Goal: Task Accomplishment & Management: Manage account settings

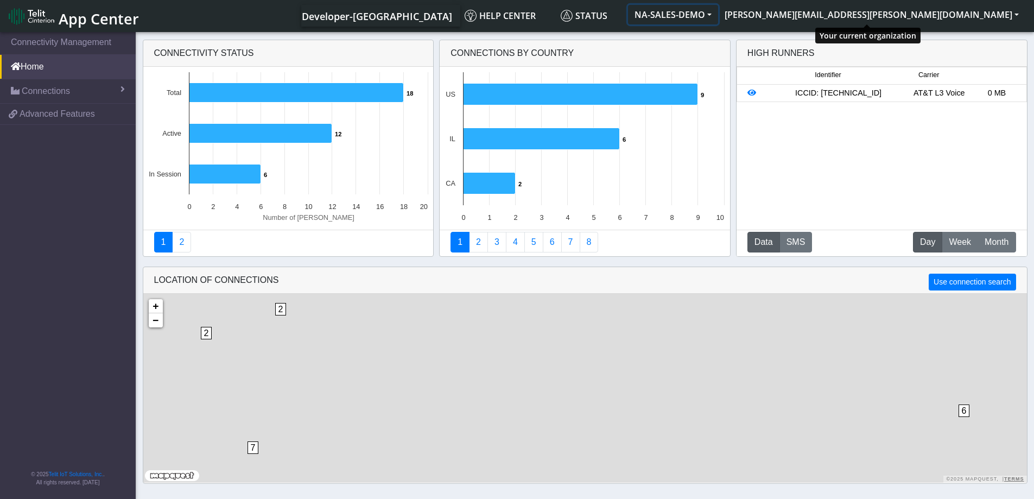
click at [718, 15] on button "NA-SALES-DEMO" at bounding box center [673, 15] width 90 height 20
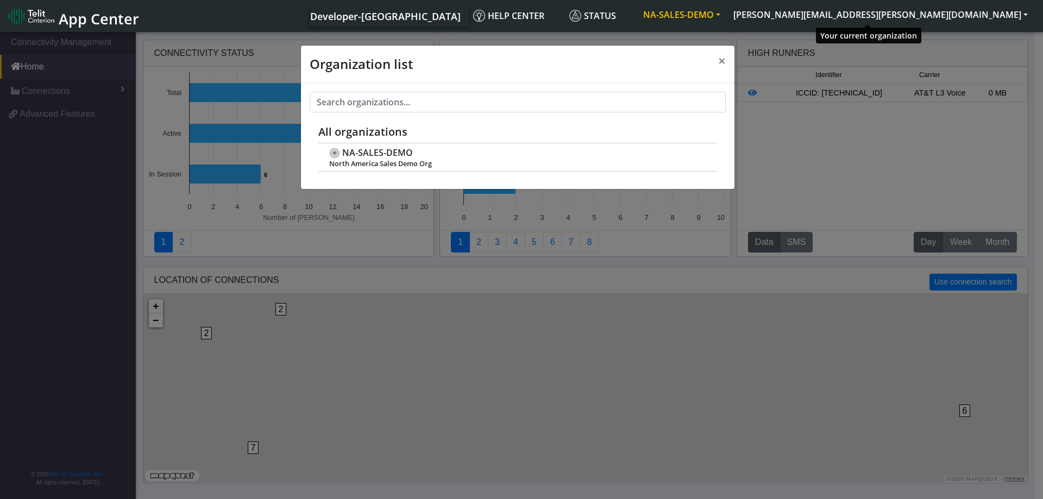
scroll to position [4, 0]
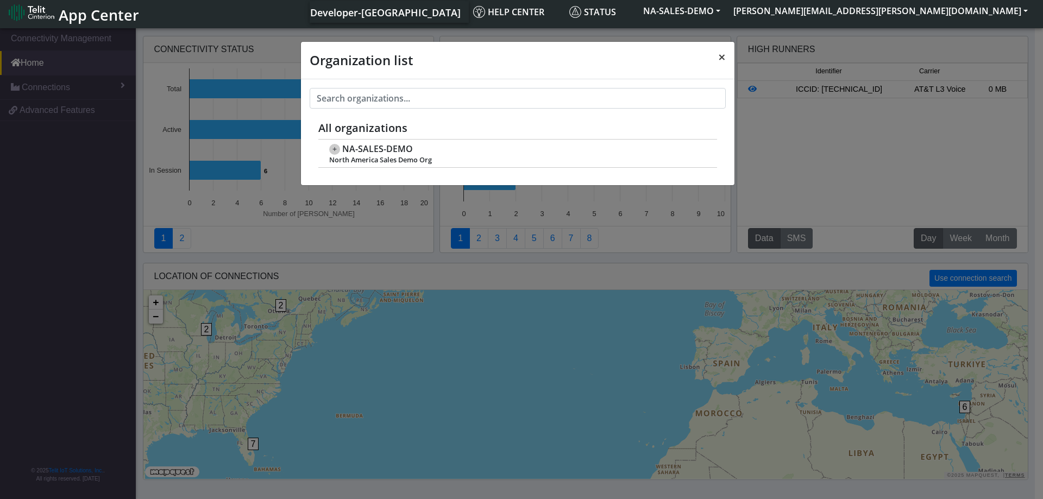
click at [721, 56] on span "×" at bounding box center [722, 57] width 8 height 18
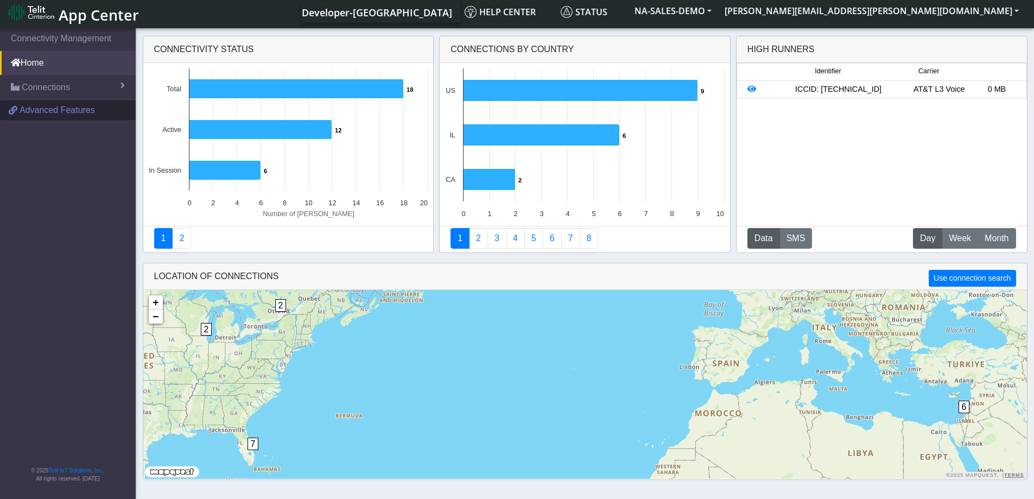
click at [57, 112] on span "Advanced Features" at bounding box center [57, 110] width 75 height 13
click at [480, 237] on link "2" at bounding box center [478, 238] width 19 height 21
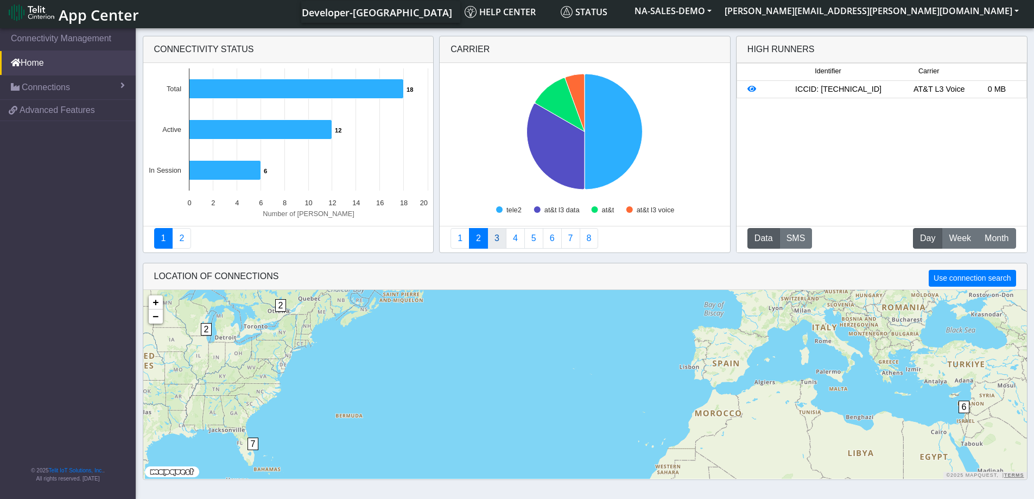
click at [498, 237] on link "3" at bounding box center [497, 238] width 19 height 21
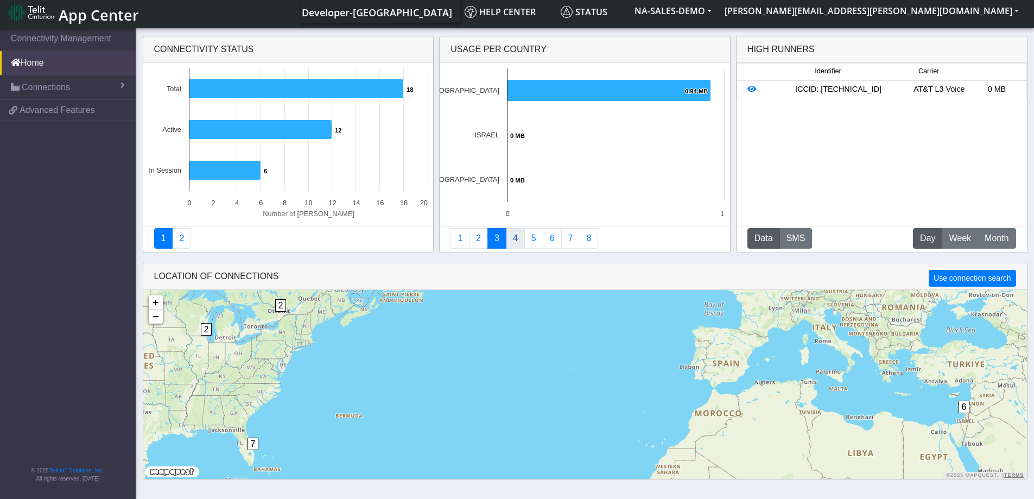
click at [513, 240] on link "4" at bounding box center [515, 238] width 19 height 21
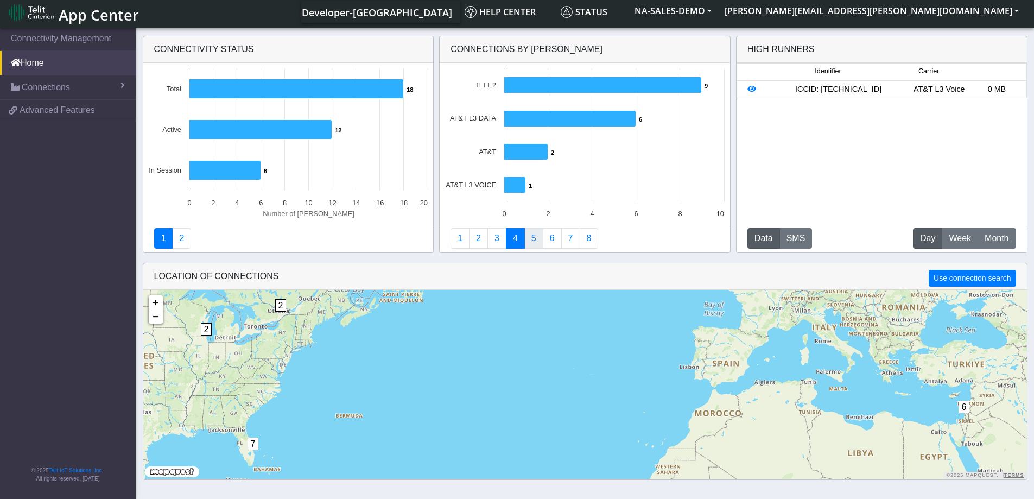
click at [534, 242] on link "5" at bounding box center [534, 238] width 19 height 21
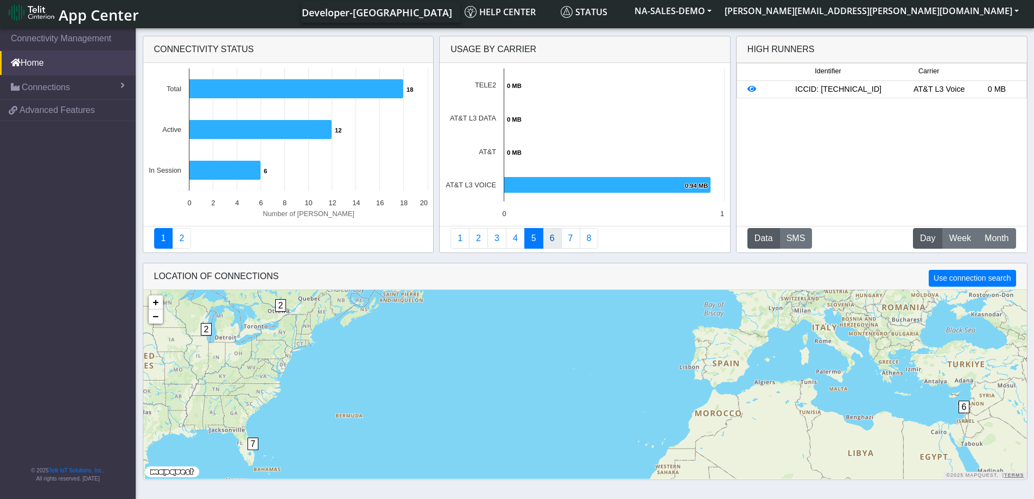
click at [547, 238] on link "6" at bounding box center [552, 238] width 19 height 21
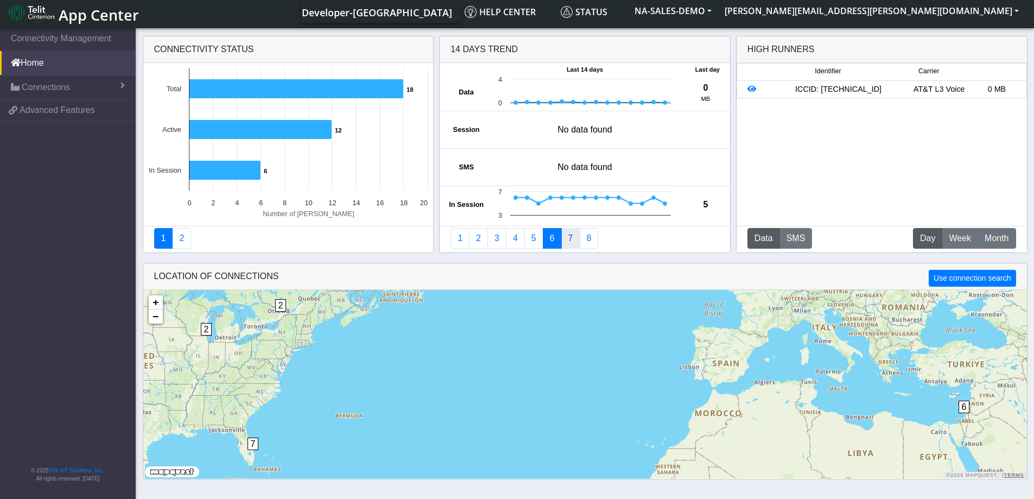
click at [569, 240] on link "7" at bounding box center [570, 238] width 19 height 21
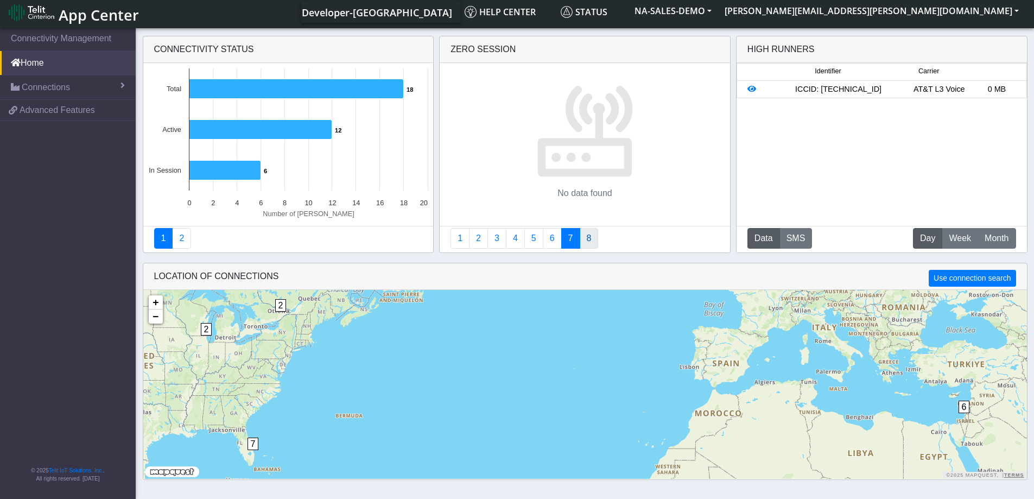
click at [588, 236] on link "8" at bounding box center [589, 238] width 19 height 21
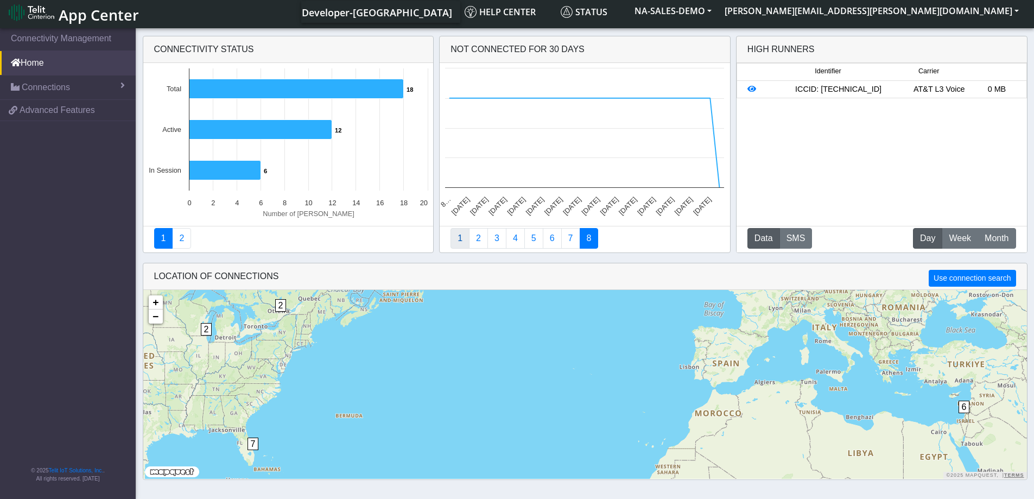
click at [461, 239] on link "1" at bounding box center [460, 238] width 19 height 21
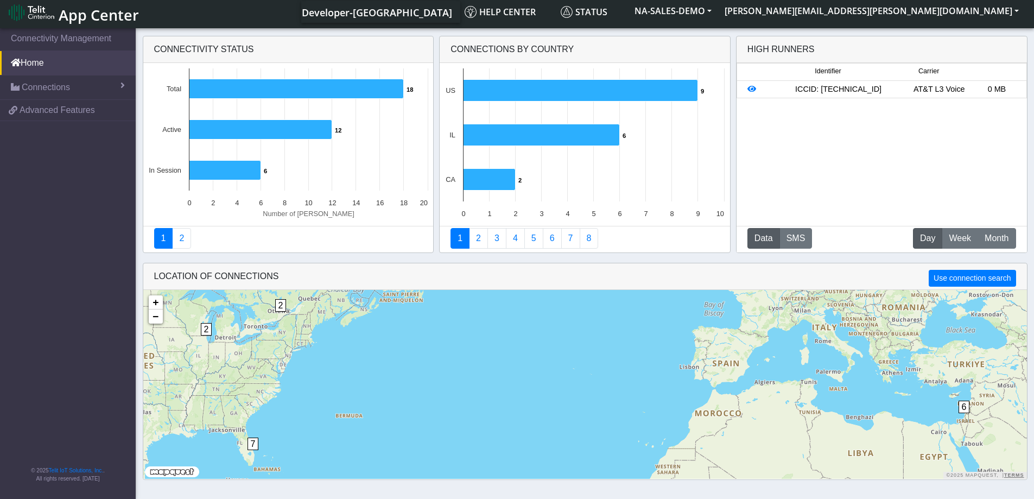
click at [852, 92] on div "ICCID: 89014104273592271004" at bounding box center [839, 90] width 144 height 12
click at [844, 91] on div "ICCID: 89014104273592271004" at bounding box center [839, 90] width 144 height 12
click at [68, 92] on span "Connections" at bounding box center [46, 87] width 48 height 13
click at [48, 135] on link "Map" at bounding box center [68, 133] width 136 height 23
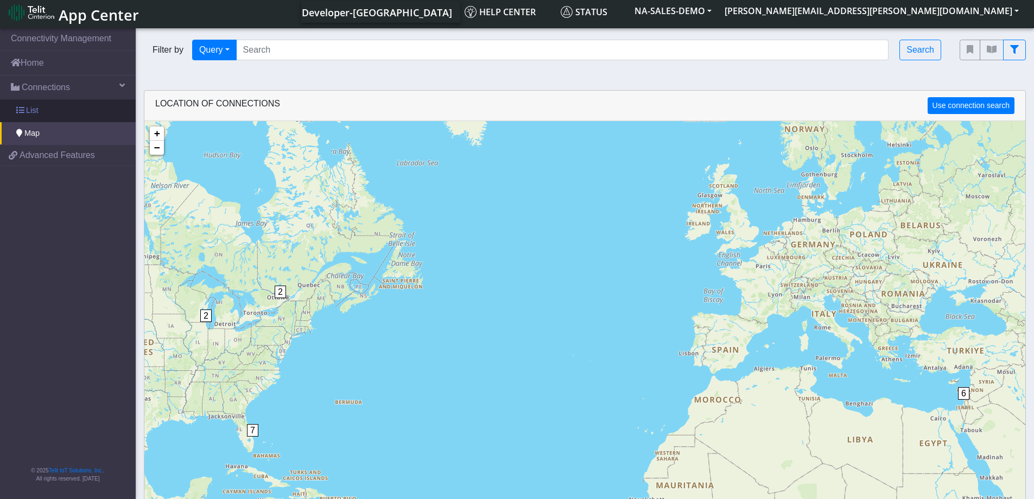
click at [34, 111] on span "List" at bounding box center [32, 111] width 12 height 12
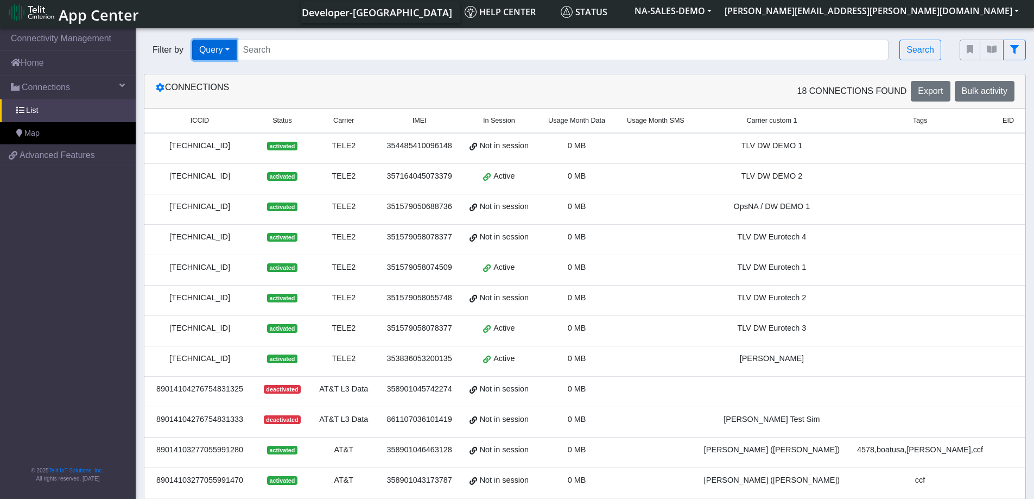
click at [230, 48] on button "Query" at bounding box center [214, 50] width 45 height 21
click at [237, 143] on button "Country" at bounding box center [236, 144] width 86 height 17
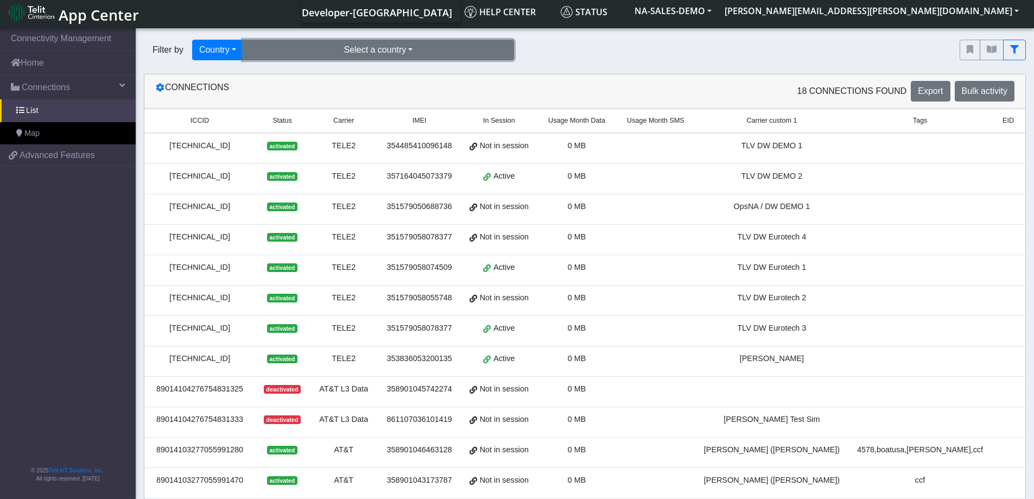
click at [387, 47] on button "Select a country" at bounding box center [379, 50] width 272 height 21
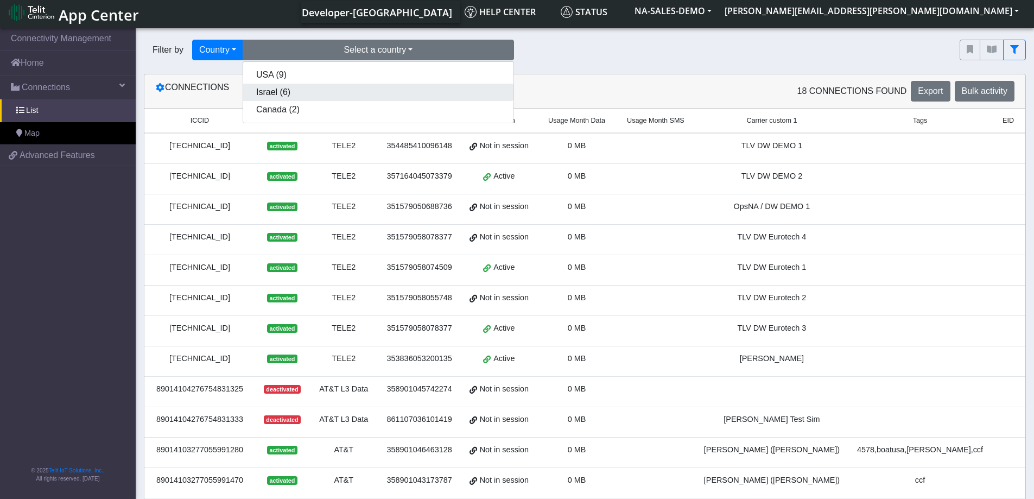
click at [313, 99] on button "Israel (6)" at bounding box center [378, 92] width 270 height 17
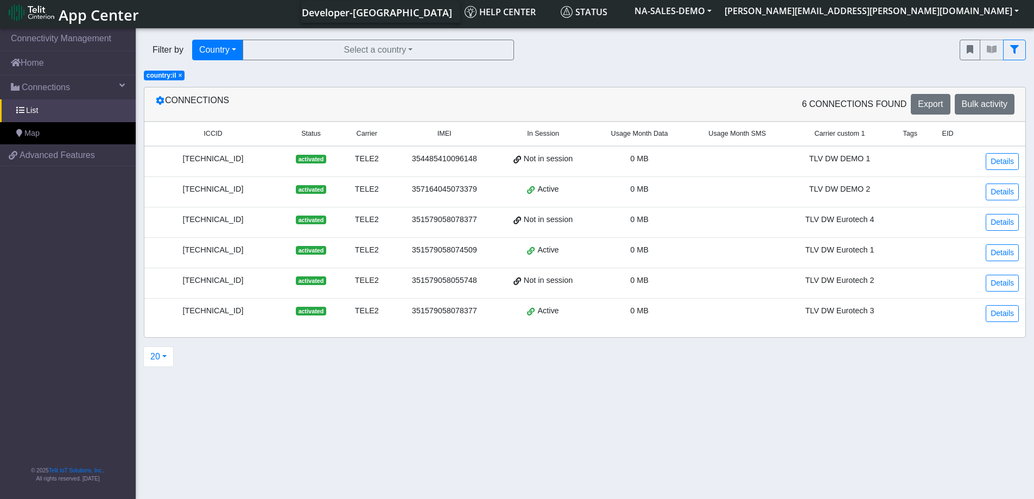
click at [202, 160] on div "89462046041000202081" at bounding box center [213, 159] width 124 height 12
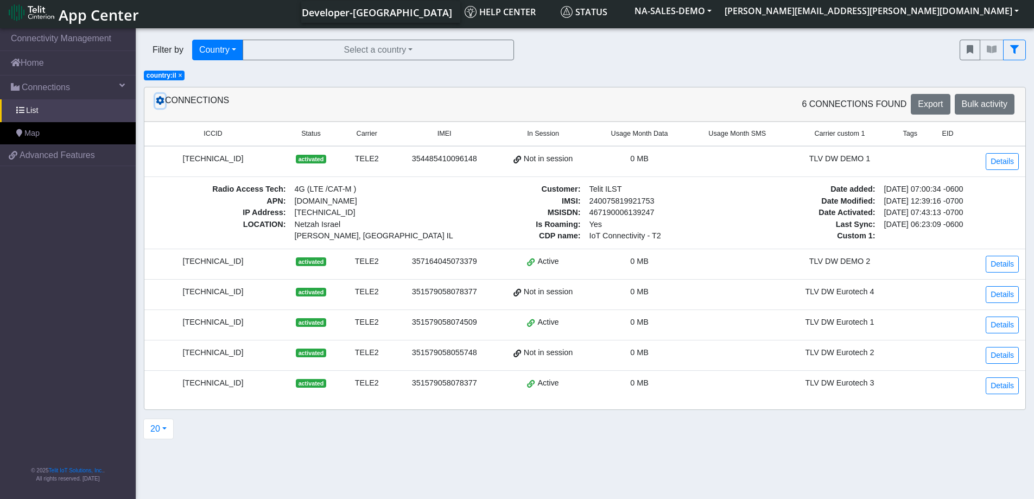
click at [161, 99] on icon at bounding box center [160, 100] width 9 height 9
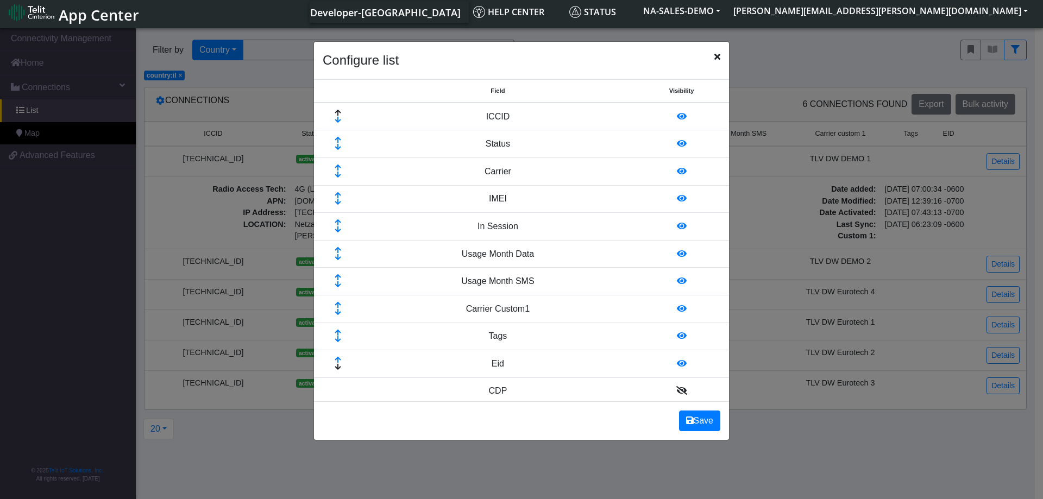
click at [717, 59] on icon "Close" at bounding box center [717, 56] width 6 height 9
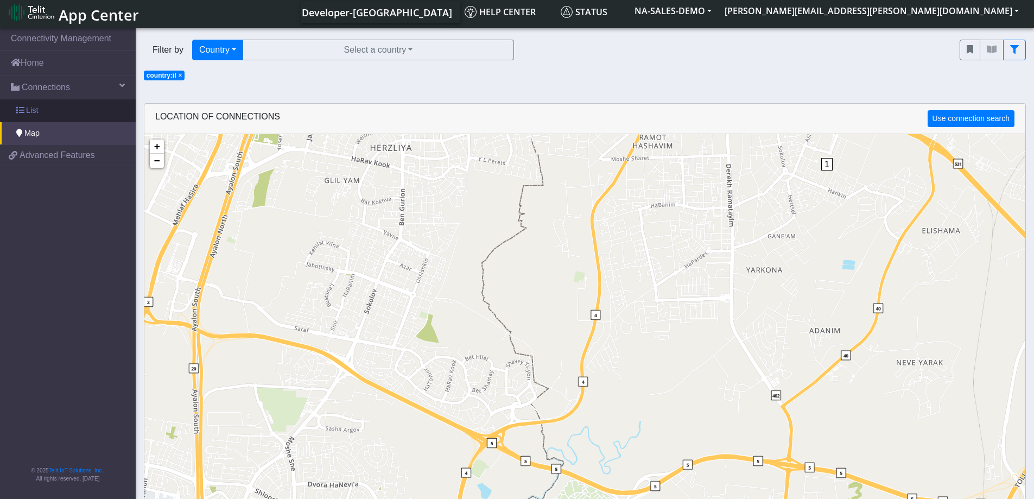
click at [33, 111] on span "List" at bounding box center [32, 111] width 12 height 12
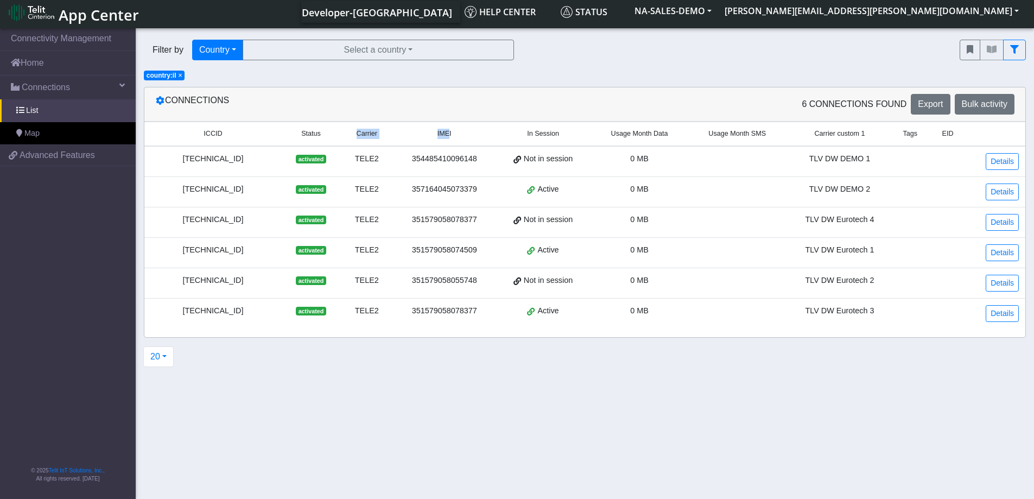
drag, startPoint x: 452, startPoint y: 136, endPoint x: 349, endPoint y: 135, distance: 102.6
click at [349, 135] on tr "ICCID Status Carrier IMEI In Session Usage Month Data Usage Month SMS Carrier c…" at bounding box center [584, 134] width 881 height 24
click at [15, 127] on link "Map" at bounding box center [68, 133] width 136 height 23
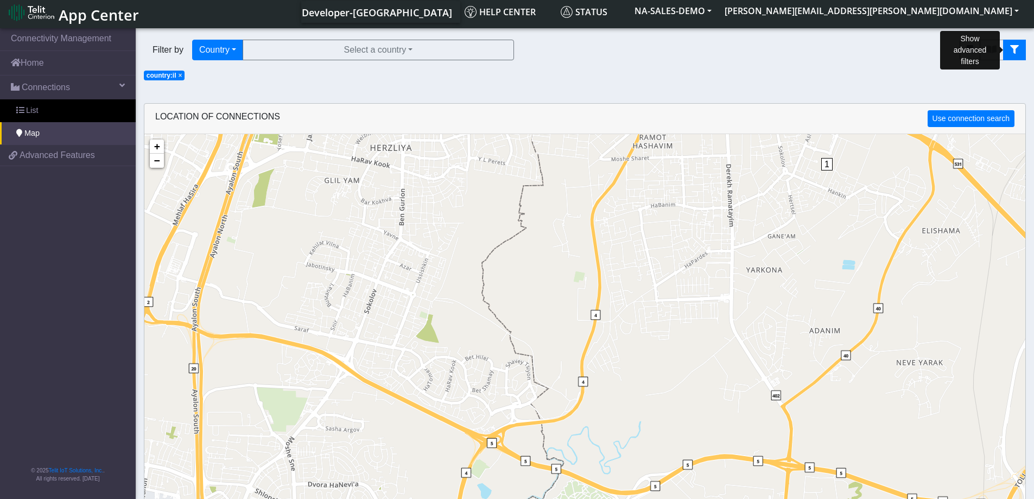
click at [1019, 48] on icon "fitlers menu" at bounding box center [1015, 49] width 9 height 9
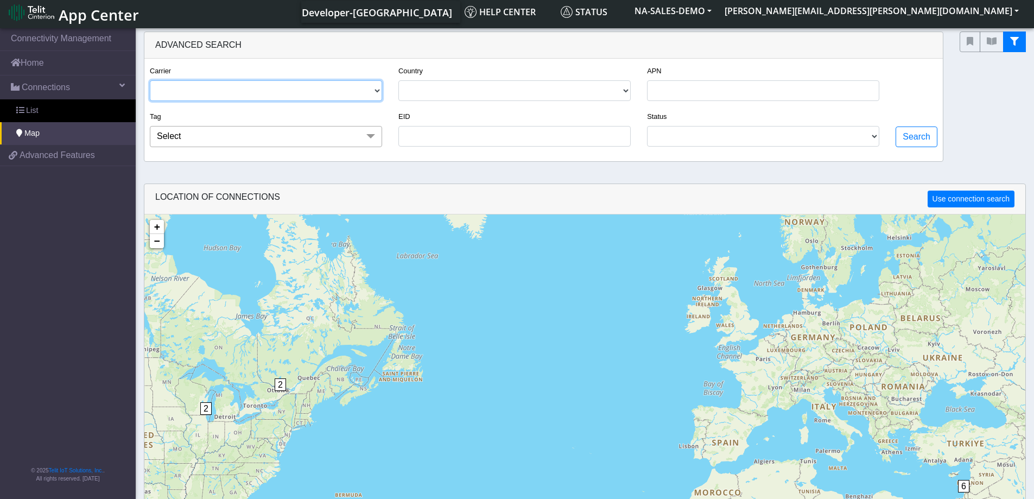
click at [314, 91] on select "TELE2 AT&T L3 DATA AT&T AT&T L3 VOICE" at bounding box center [266, 90] width 232 height 21
select select "tele2"
click at [150, 80] on select "TELE2 AT&T L3 DATA AT&T AT&T L3 VOICE" at bounding box center [266, 90] width 232 height 21
click at [919, 137] on button "Search" at bounding box center [917, 137] width 42 height 21
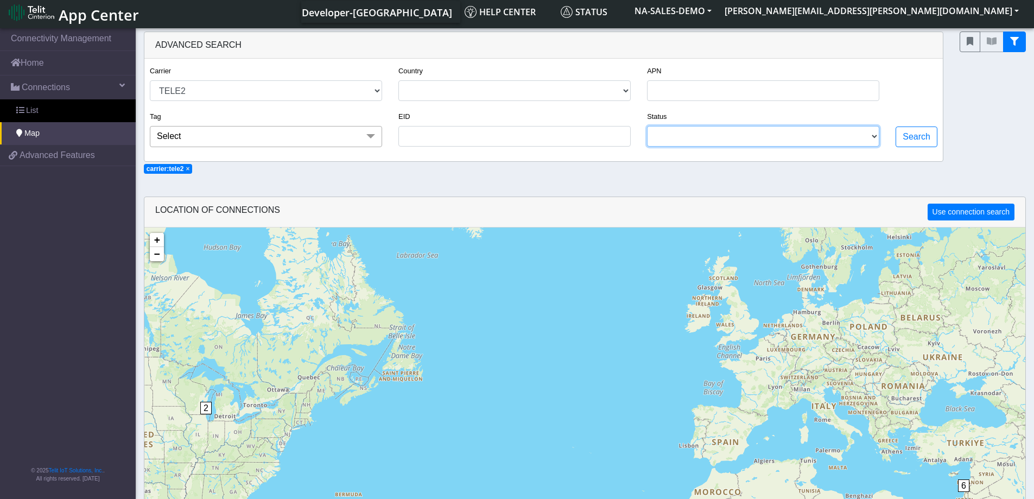
click at [716, 140] on select "ACTIVATED DEACTIVATED" at bounding box center [763, 136] width 232 height 21
select select "activated"
click at [648, 126] on select "ACTIVATED DEACTIVATED" at bounding box center [763, 136] width 232 height 21
click at [930, 133] on button "Search" at bounding box center [917, 137] width 42 height 21
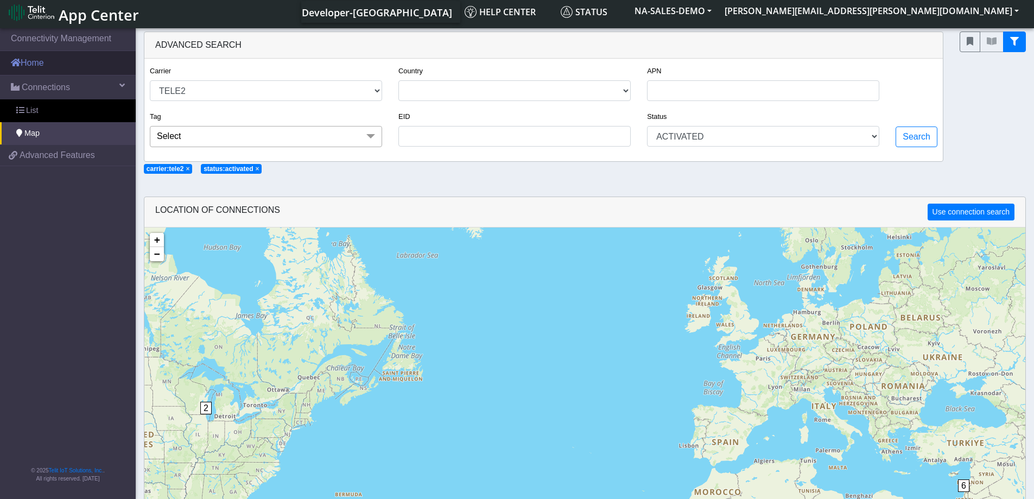
click at [30, 62] on link "Home" at bounding box center [68, 63] width 136 height 24
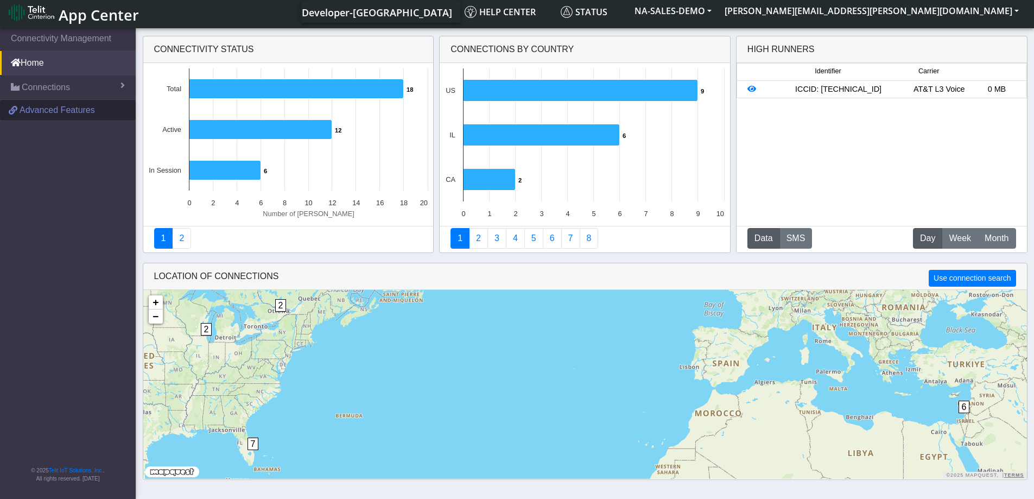
click at [59, 117] on link "Advanced Features" at bounding box center [68, 110] width 136 height 21
drag, startPoint x: 581, startPoint y: 13, endPoint x: 645, endPoint y: 16, distance: 64.2
click at [460, 16] on nav "Developer-US" at bounding box center [380, 12] width 159 height 22
drag, startPoint x: 823, startPoint y: 9, endPoint x: 910, endPoint y: 8, distance: 86.9
click at [718, 8] on button "NA-SALES-DEMO" at bounding box center [673, 11] width 90 height 20
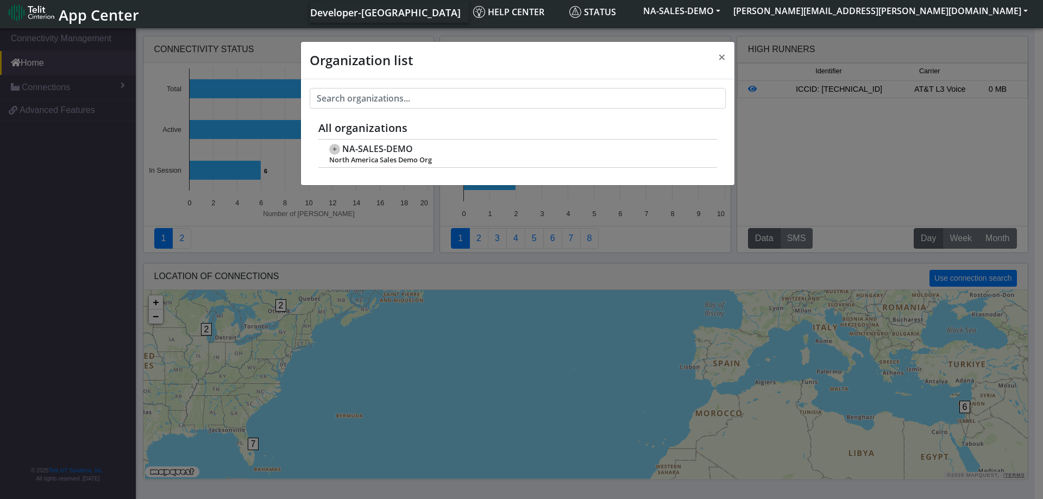
click at [68, 195] on div "Organization list × All organizations + NA-SALES-DEMO North America Sales Demo …" at bounding box center [521, 262] width 1043 height 473
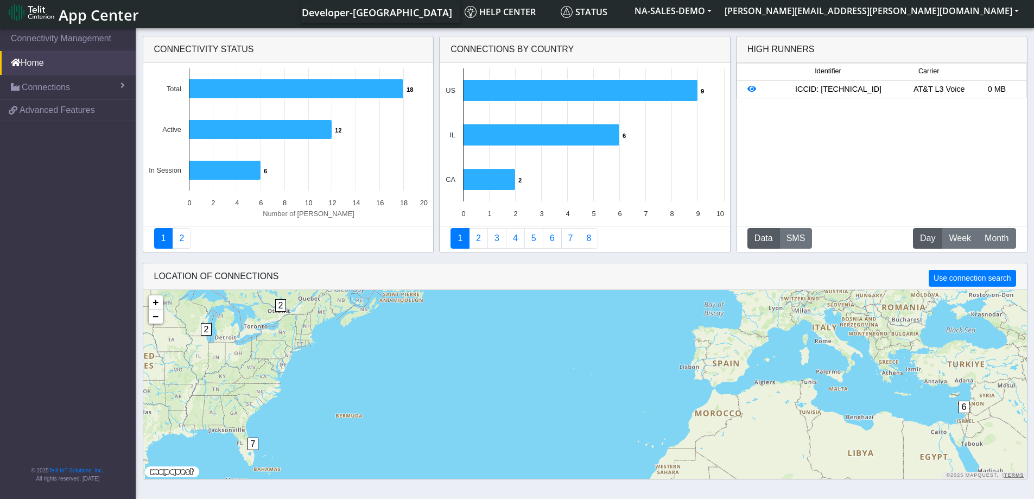
drag, startPoint x: 31, startPoint y: 155, endPoint x: 35, endPoint y: 149, distance: 7.4
click at [31, 155] on nav "Connectivity Management Home Connections List Map 4d1c0a8f8c9cd6252428d2f458de0…" at bounding box center [68, 262] width 136 height 473
drag, startPoint x: 579, startPoint y: 13, endPoint x: 641, endPoint y: 14, distance: 62.5
click at [452, 14] on span "Developer-US" at bounding box center [377, 12] width 150 height 13
click at [82, 245] on nav "Connectivity Management Home Connections List Map 4d1c0a8f8c9cd6252428d2f458de0…" at bounding box center [68, 262] width 136 height 473
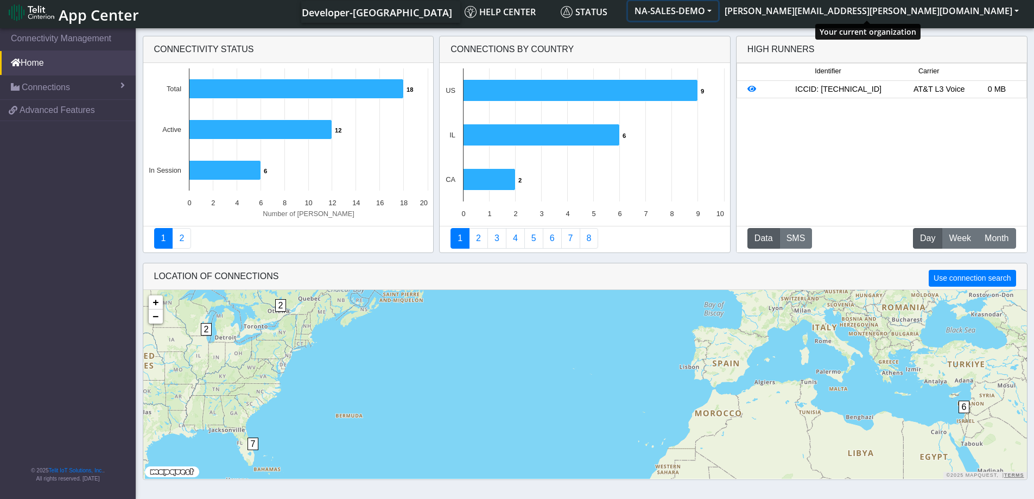
click at [718, 12] on button "NA-SALES-DEMO" at bounding box center [673, 11] width 90 height 20
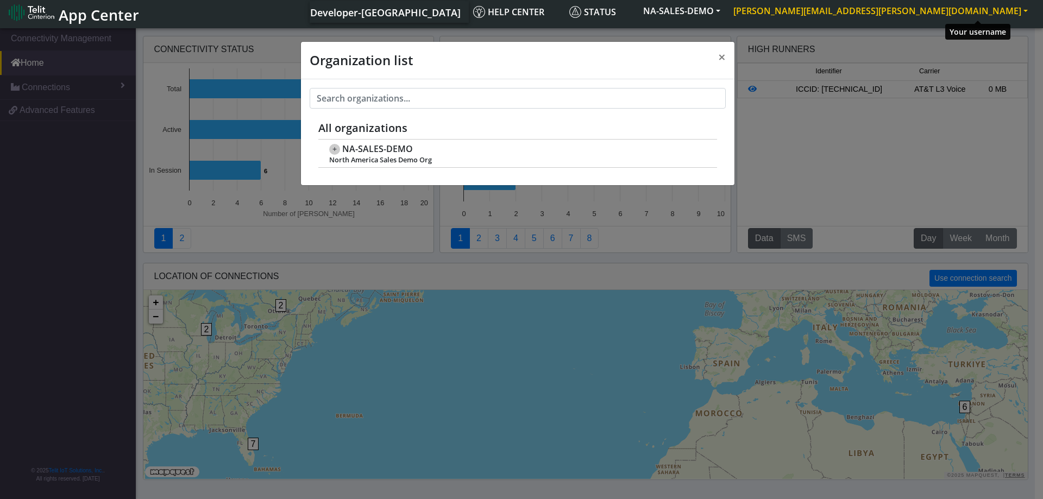
click at [1020, 10] on button "[PERSON_NAME][EMAIL_ADDRESS][PERSON_NAME][DOMAIN_NAME]" at bounding box center [880, 11] width 307 height 20
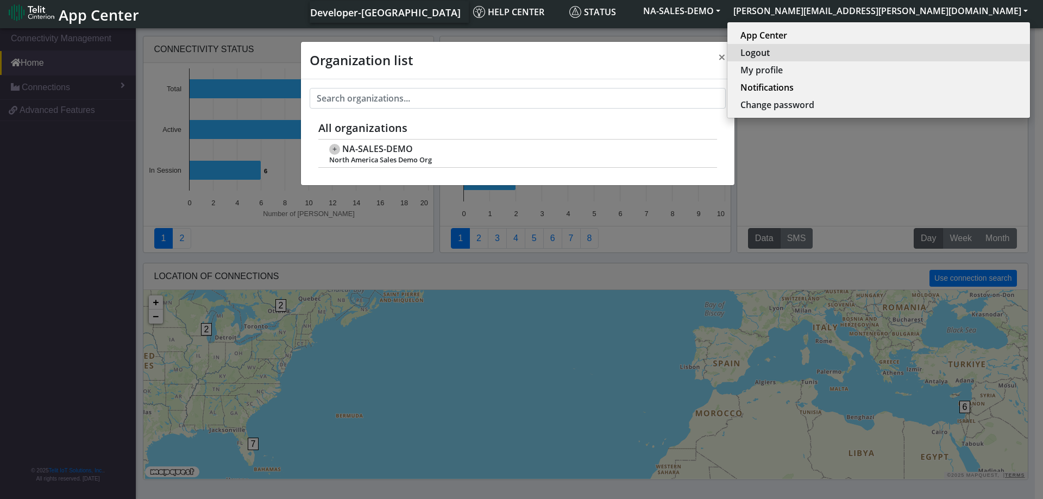
click at [958, 54] on button "Logout" at bounding box center [878, 52] width 302 height 17
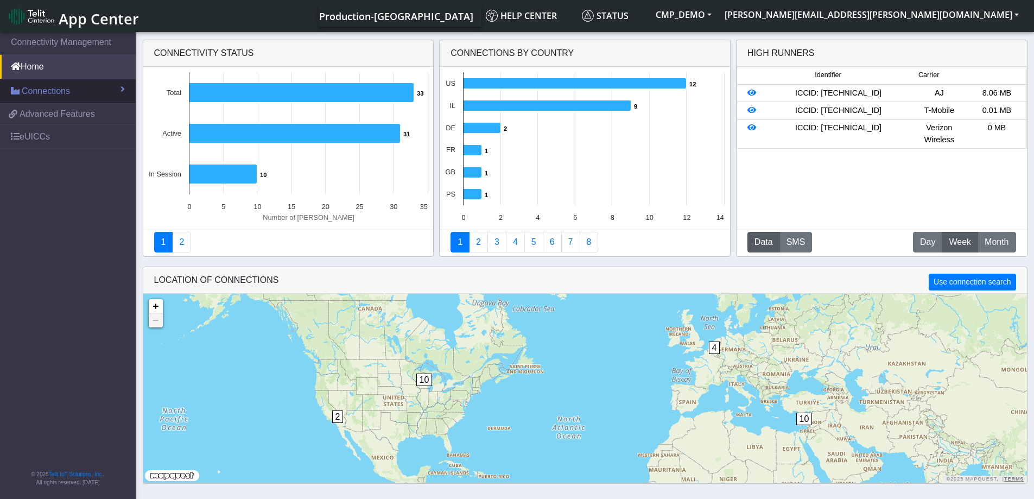
click at [52, 92] on span "Connections" at bounding box center [46, 91] width 48 height 13
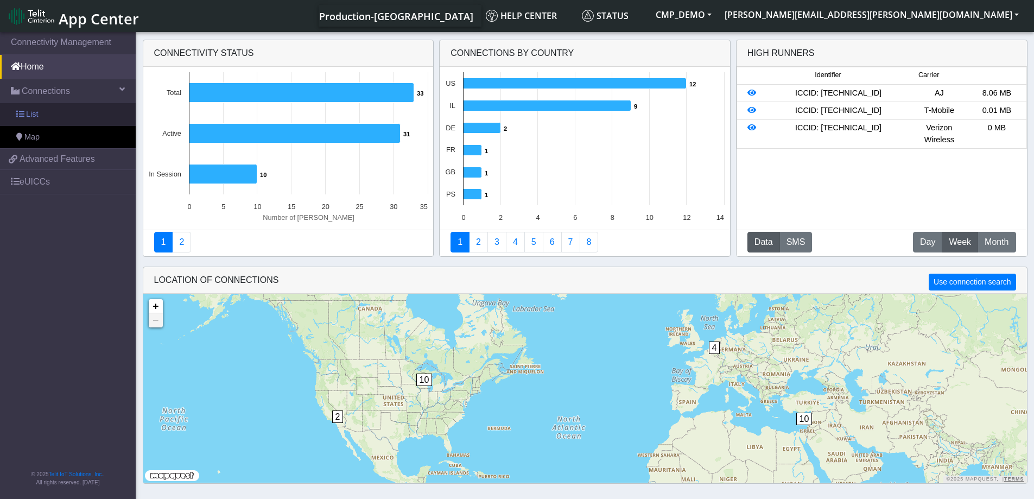
click at [47, 116] on link "List" at bounding box center [68, 114] width 136 height 23
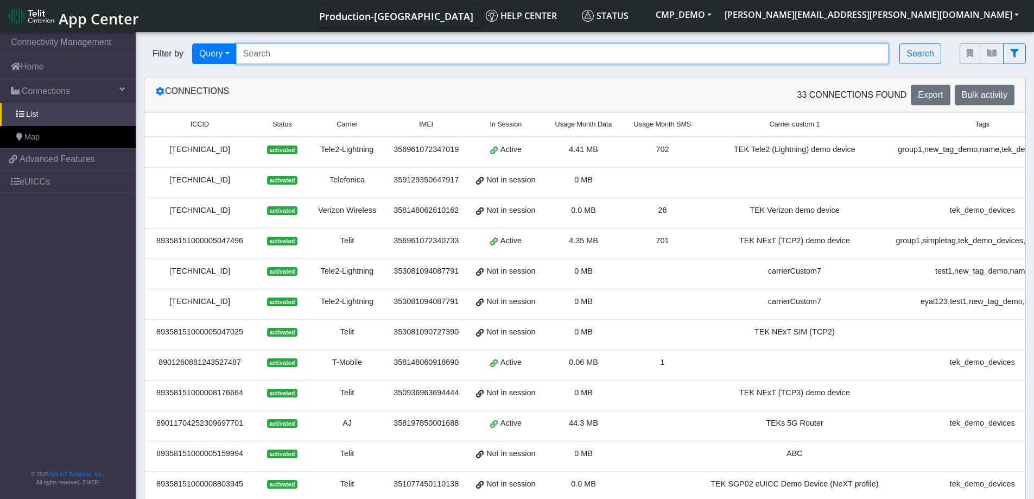
click at [277, 54] on input "Search..." at bounding box center [562, 53] width 653 height 21
paste input "89358151000031911285"
type input "89358151000031911285"
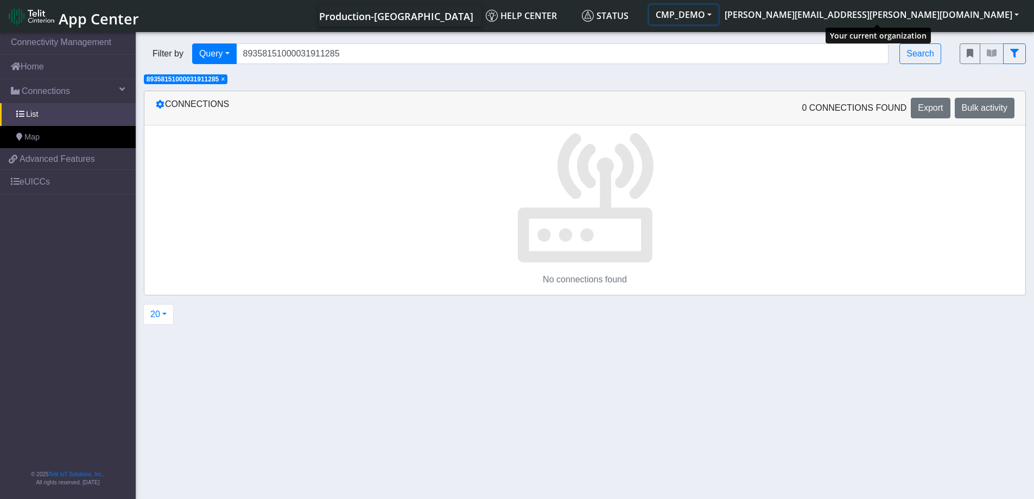
click at [718, 15] on button "CMP_DEMO" at bounding box center [683, 15] width 69 height 20
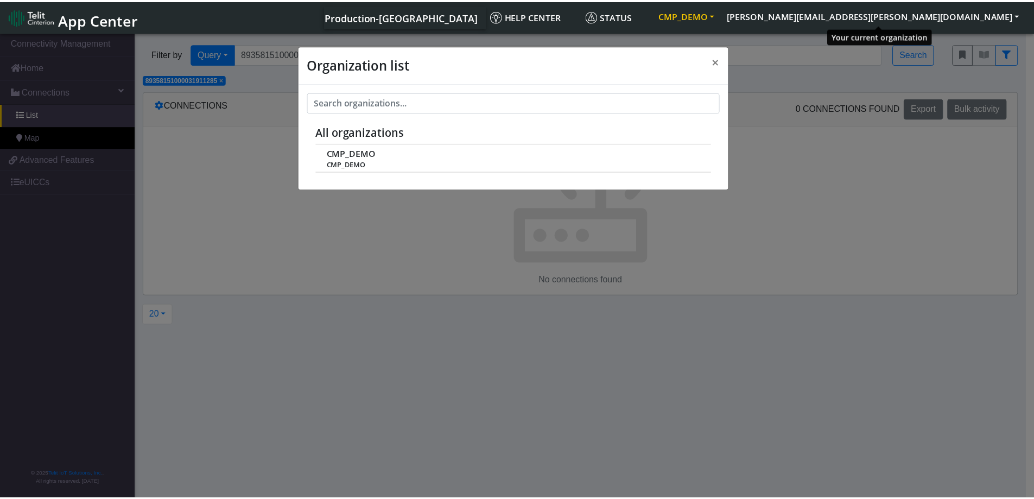
scroll to position [4, 0]
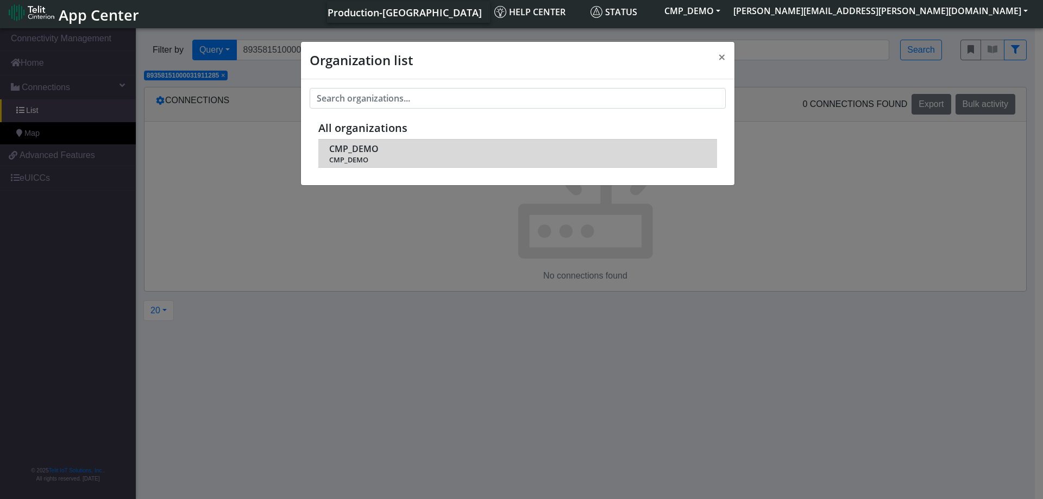
click at [655, 153] on div "CMP_DEMO CMP_DEMO" at bounding box center [517, 153] width 376 height 22
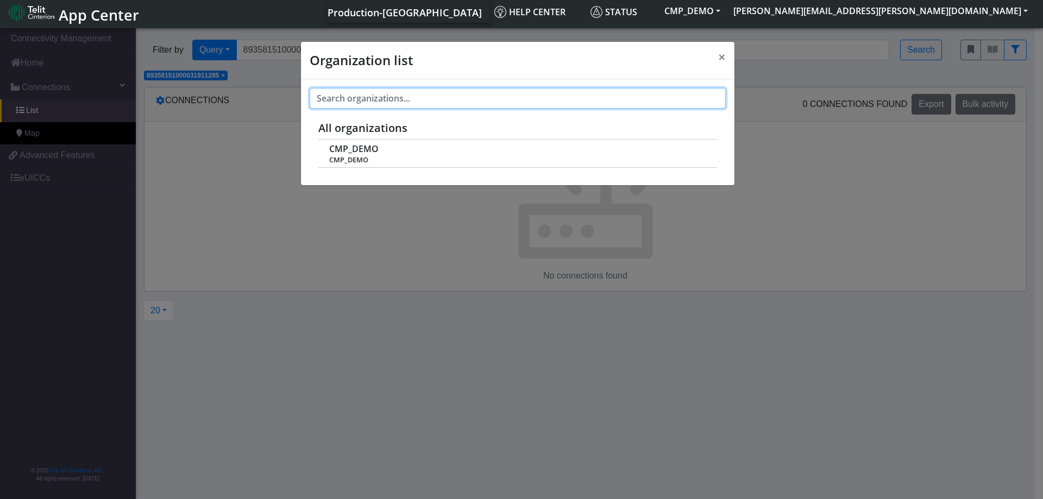
click at [682, 102] on input "text" at bounding box center [518, 98] width 416 height 21
click at [719, 62] on span "×" at bounding box center [722, 57] width 8 height 18
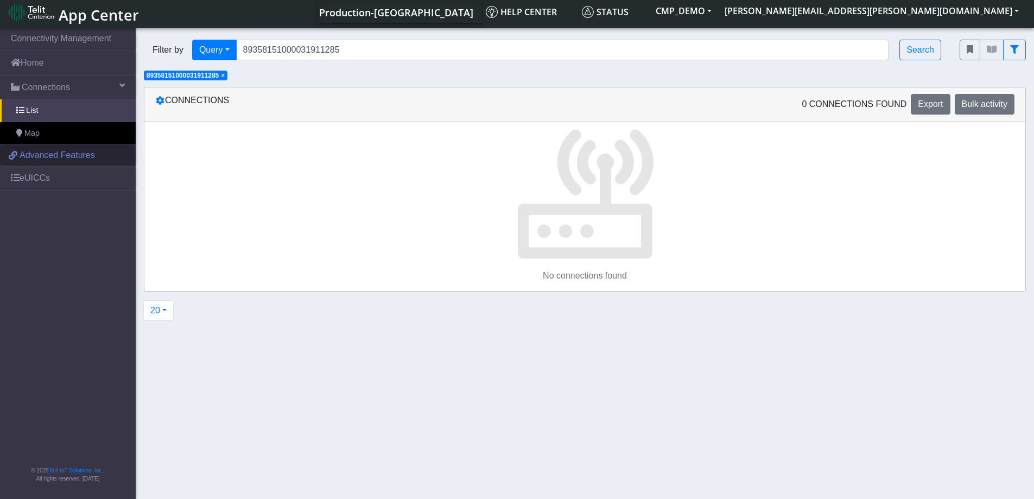
click at [31, 155] on span "Advanced Features" at bounding box center [57, 155] width 75 height 13
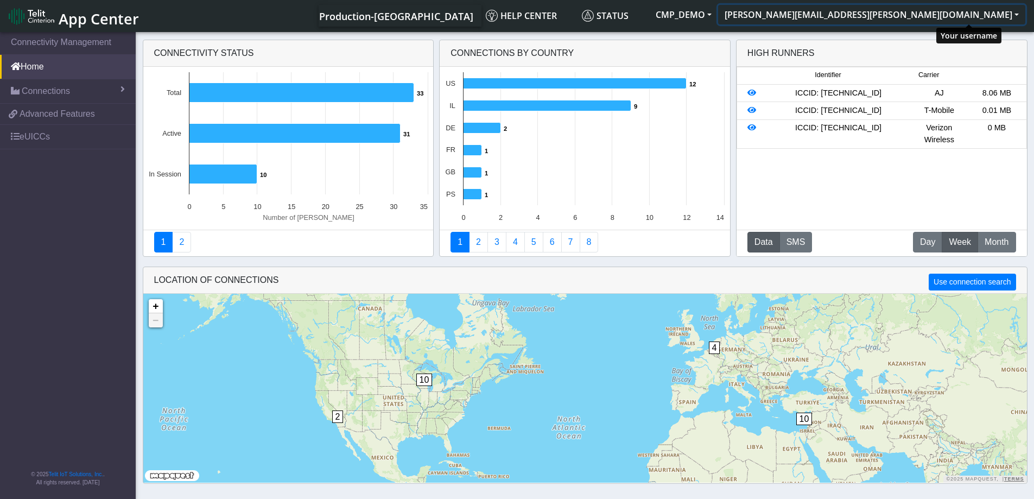
click at [1020, 15] on button "[PERSON_NAME][EMAIL_ADDRESS][PERSON_NAME][DOMAIN_NAME]" at bounding box center [871, 15] width 307 height 20
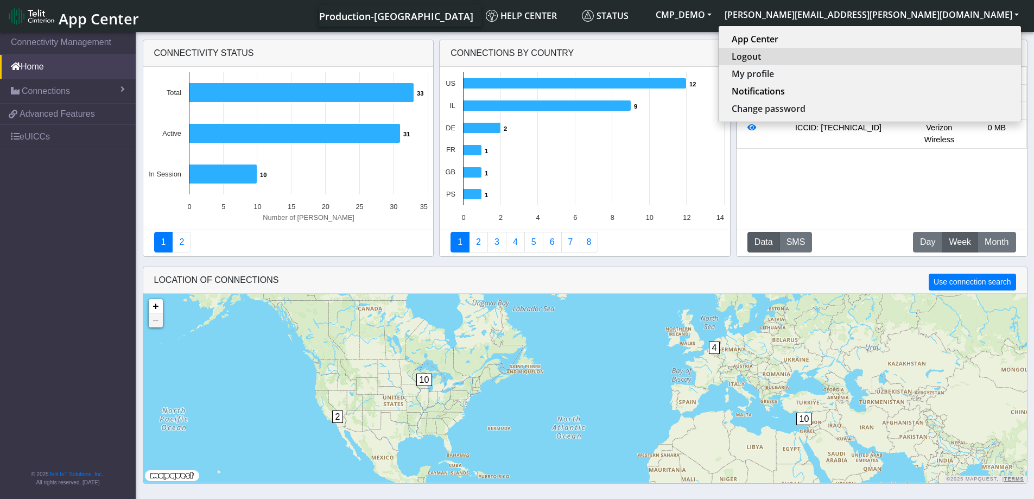
click at [958, 56] on button "Logout" at bounding box center [870, 56] width 302 height 17
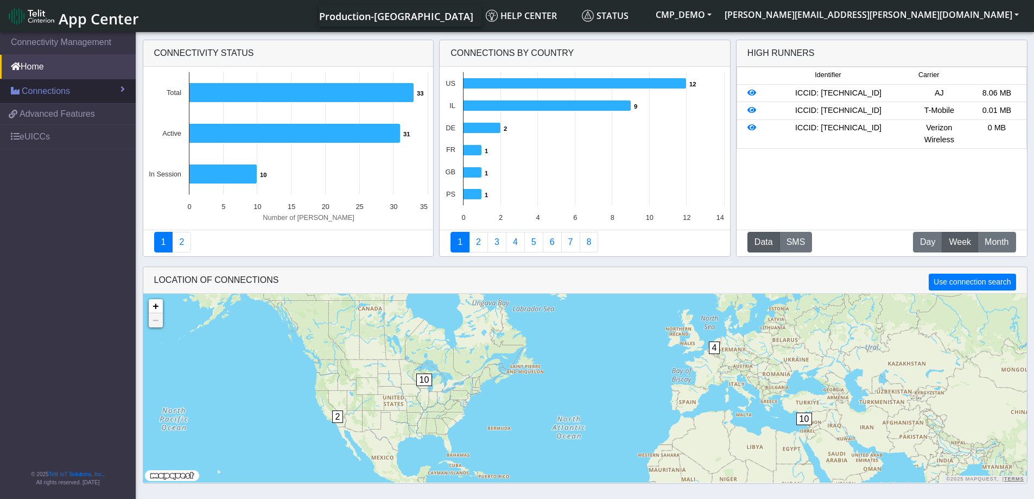
click at [65, 96] on span "Connections" at bounding box center [46, 91] width 48 height 13
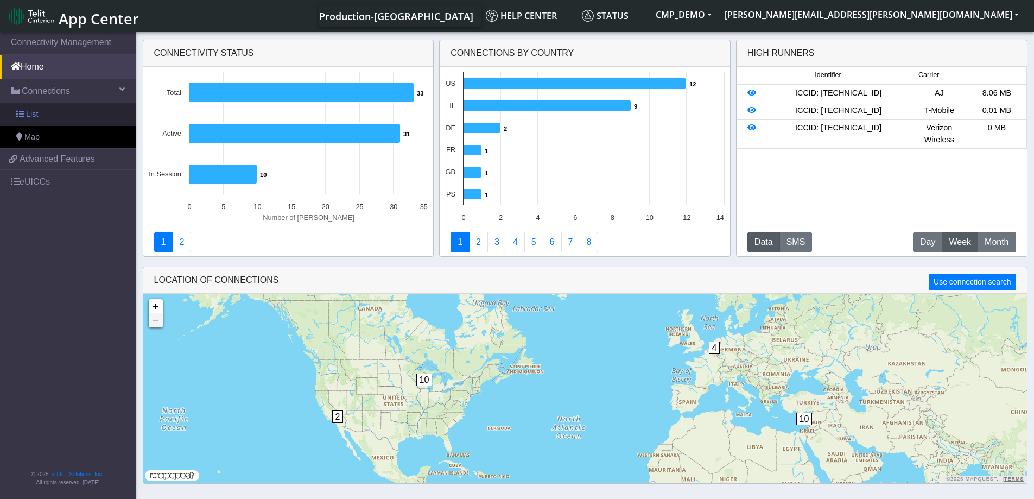
click at [50, 115] on link "List" at bounding box center [68, 114] width 136 height 23
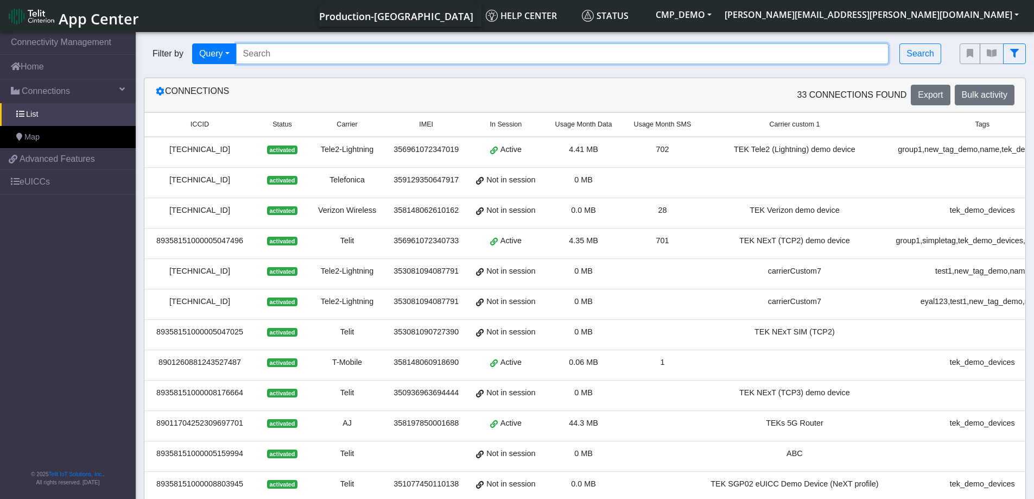
click at [274, 55] on input "Search..." at bounding box center [562, 53] width 653 height 21
paste input "89358151000031911285"
type input "89358151000031911285"
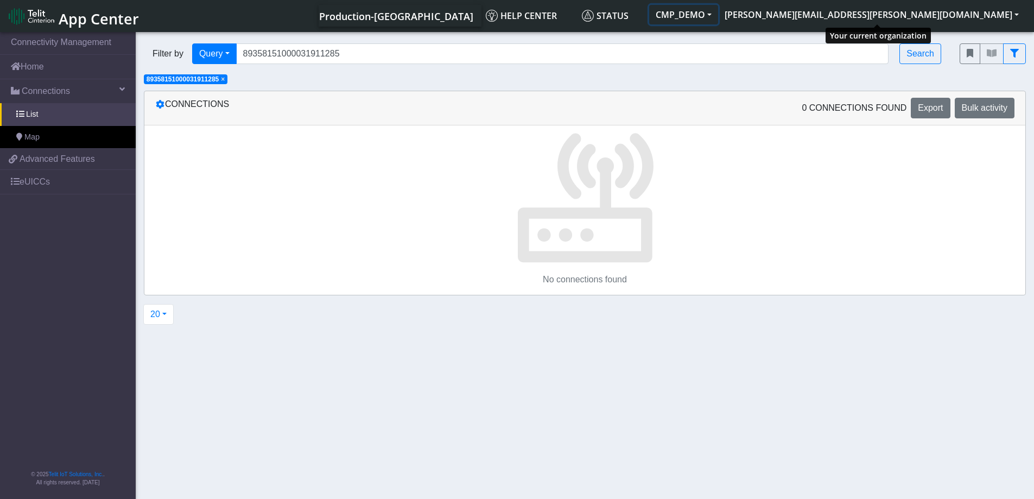
click at [718, 18] on button "CMP_DEMO" at bounding box center [683, 15] width 69 height 20
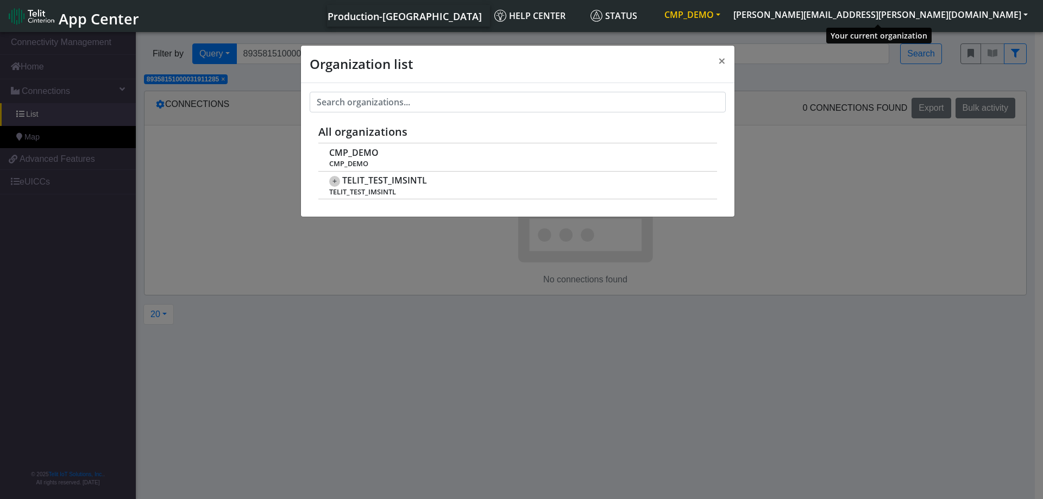
scroll to position [4, 0]
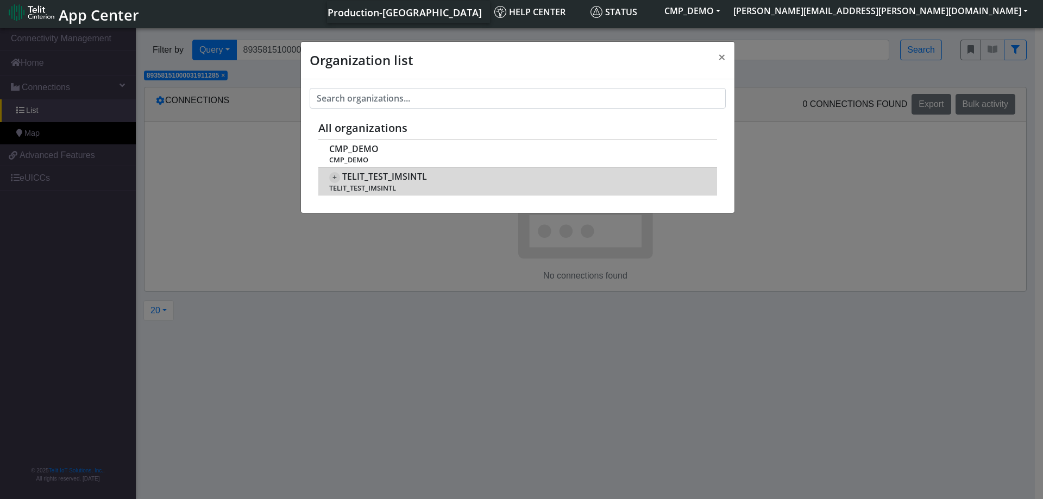
click at [430, 186] on span "TELIT_TEST_IMSINTL" at bounding box center [517, 188] width 376 height 8
click at [349, 178] on span "TELIT_TEST_IMSINTL" at bounding box center [384, 177] width 85 height 10
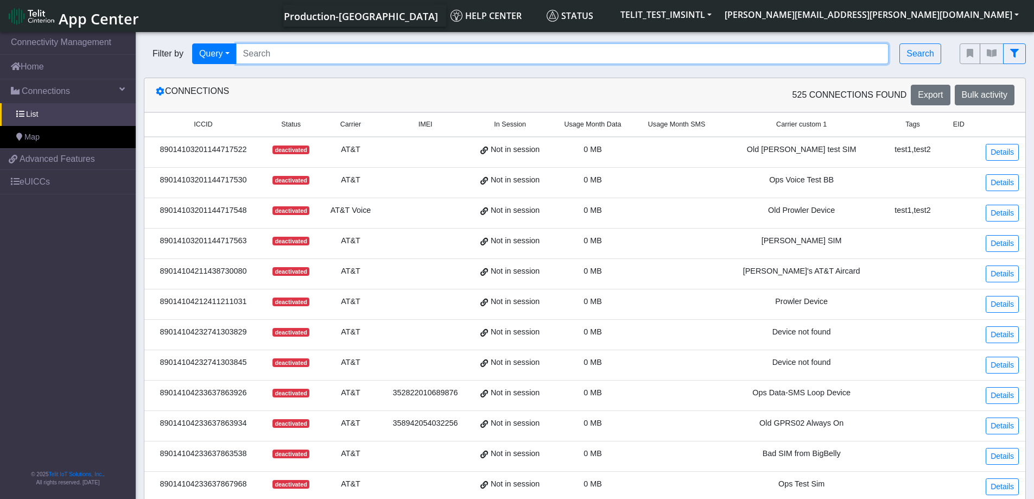
click at [264, 58] on input "Search..." at bounding box center [562, 53] width 653 height 21
paste input "89358151000031911285"
type input "89358151000031911285"
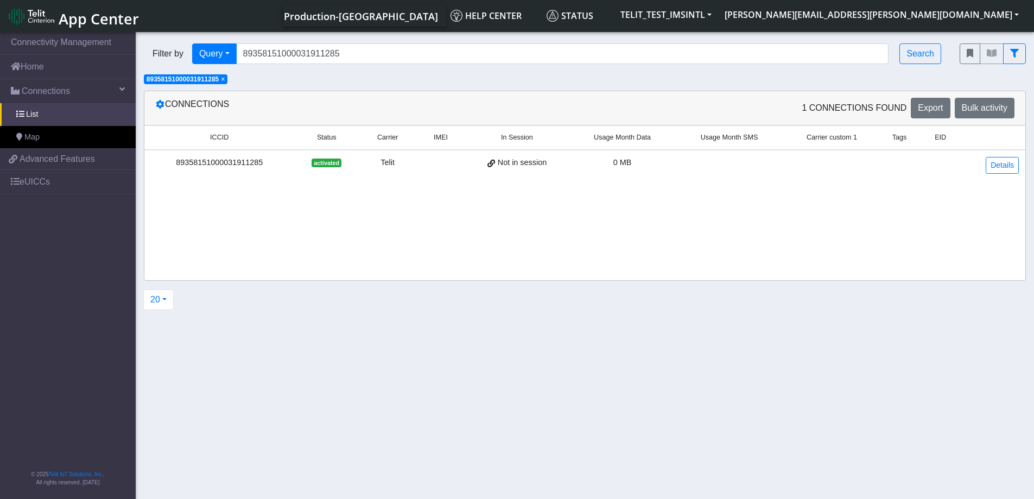
click at [233, 163] on div "89358151000031911285" at bounding box center [219, 163] width 137 height 12
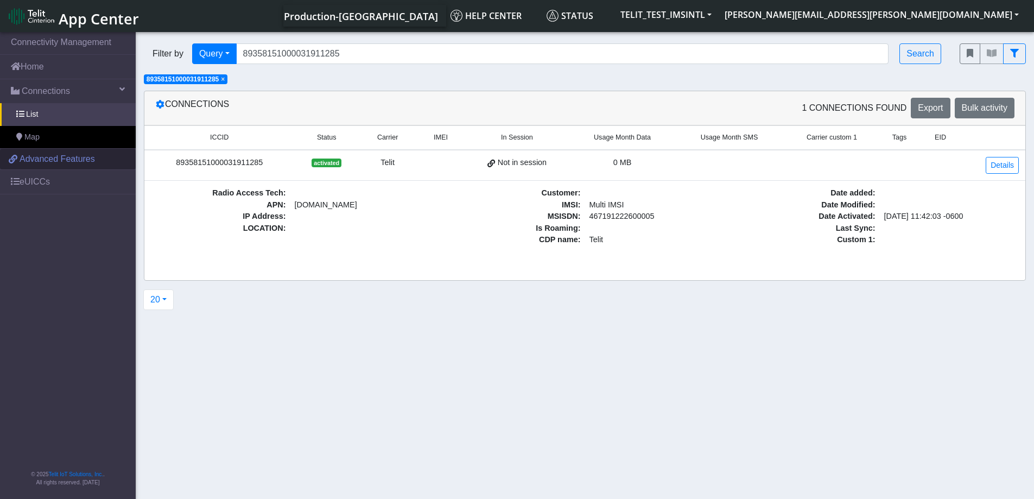
click at [52, 159] on span "Advanced Features" at bounding box center [57, 159] width 75 height 13
click at [53, 160] on span "Advanced Features" at bounding box center [57, 159] width 75 height 13
click at [51, 165] on span "Advanced Features" at bounding box center [57, 159] width 75 height 13
click at [42, 184] on link "eUICCs" at bounding box center [68, 182] width 136 height 24
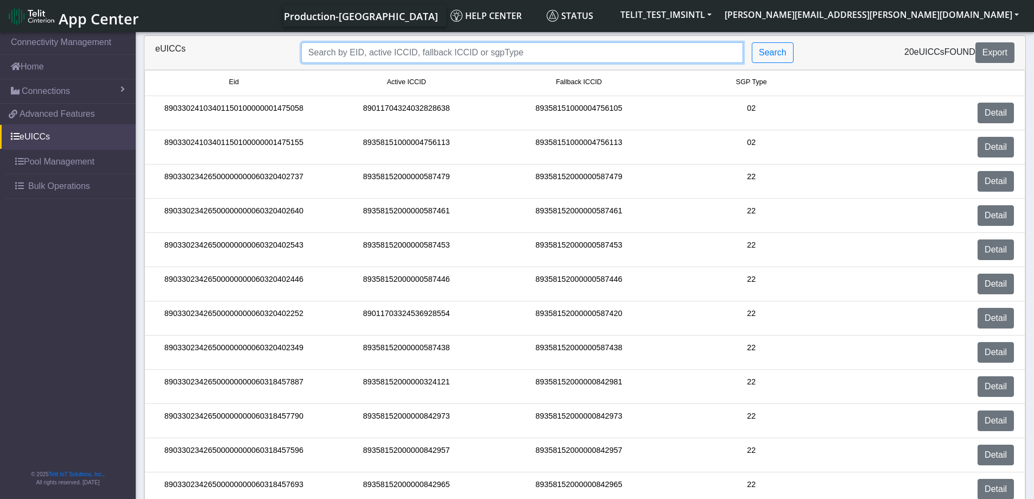
click at [335, 60] on input "Search..." at bounding box center [522, 52] width 442 height 21
paste input "406245214013"
type input "406245214013"
click at [329, 54] on input "Search..." at bounding box center [522, 52] width 442 height 21
paste input "89358151000031911285"
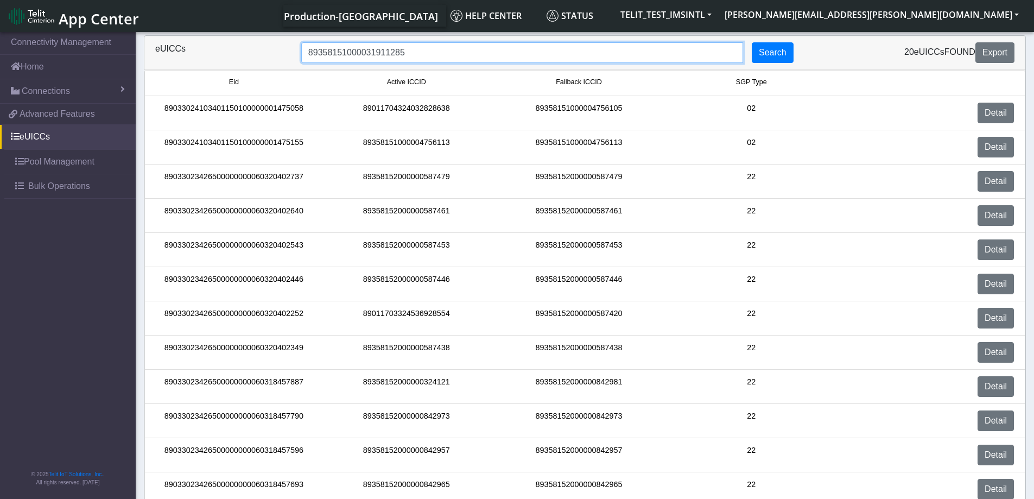
type input "89358151000031911285"
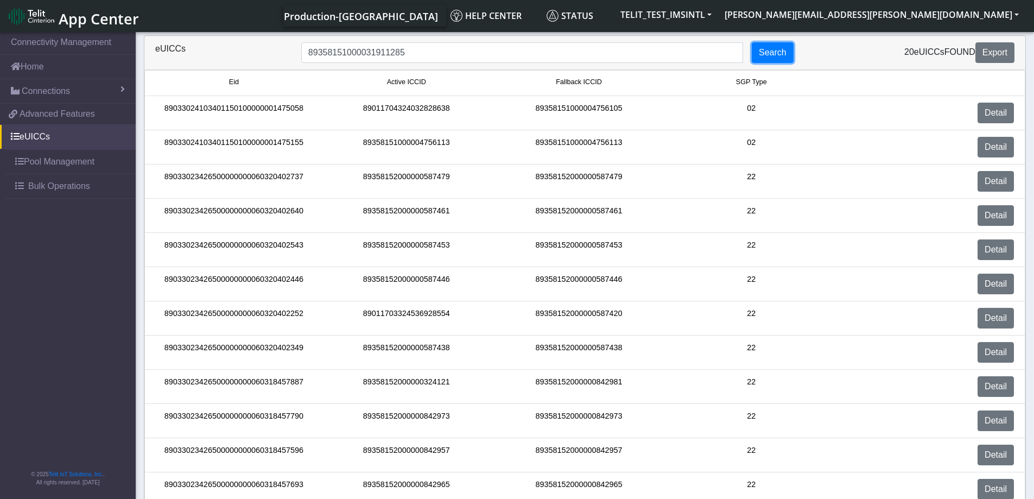
click at [766, 54] on button "Search" at bounding box center [773, 52] width 42 height 21
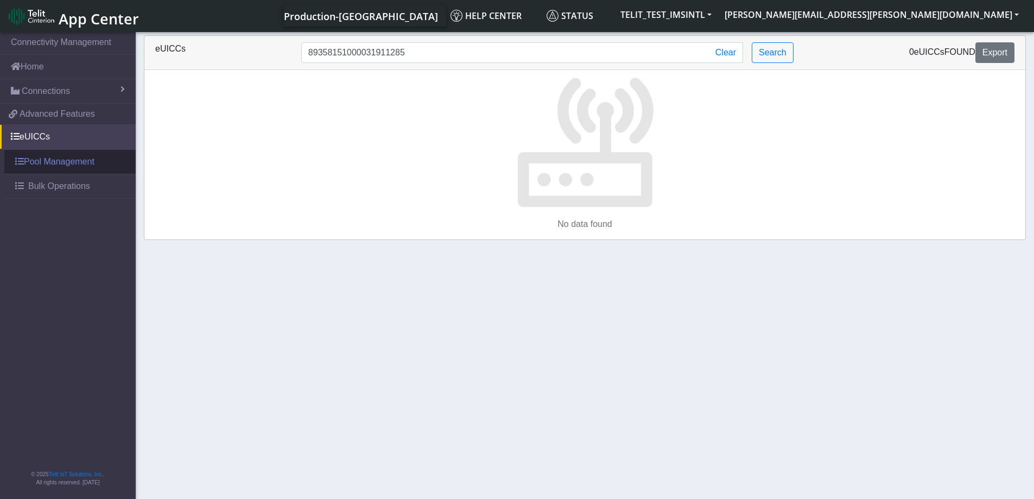
click at [49, 163] on link "Pool Management" at bounding box center [69, 162] width 131 height 24
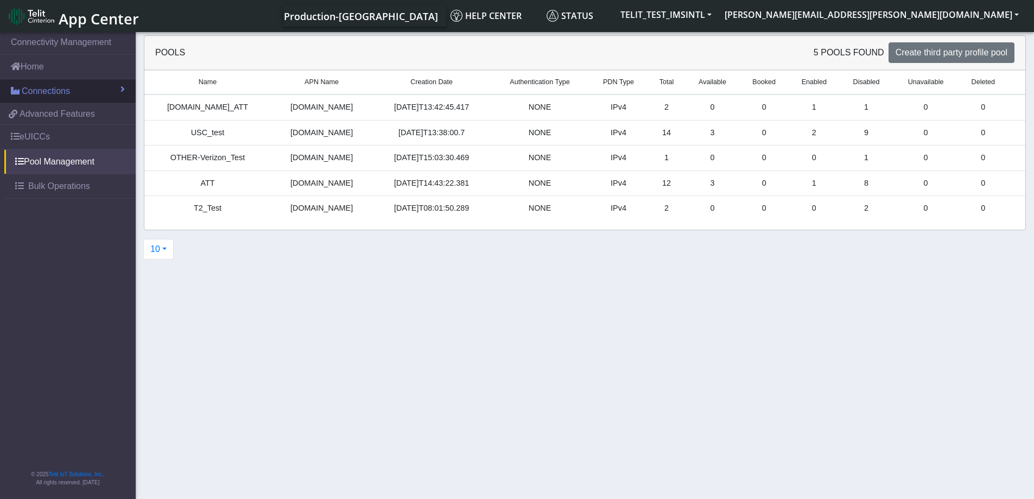
click at [48, 94] on span "Connections" at bounding box center [46, 91] width 48 height 13
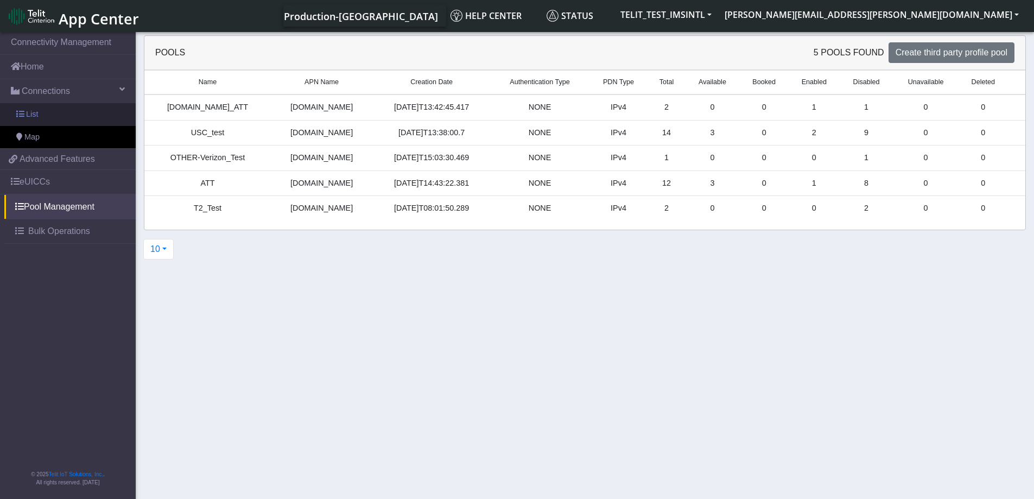
click at [39, 112] on link "List" at bounding box center [68, 114] width 136 height 23
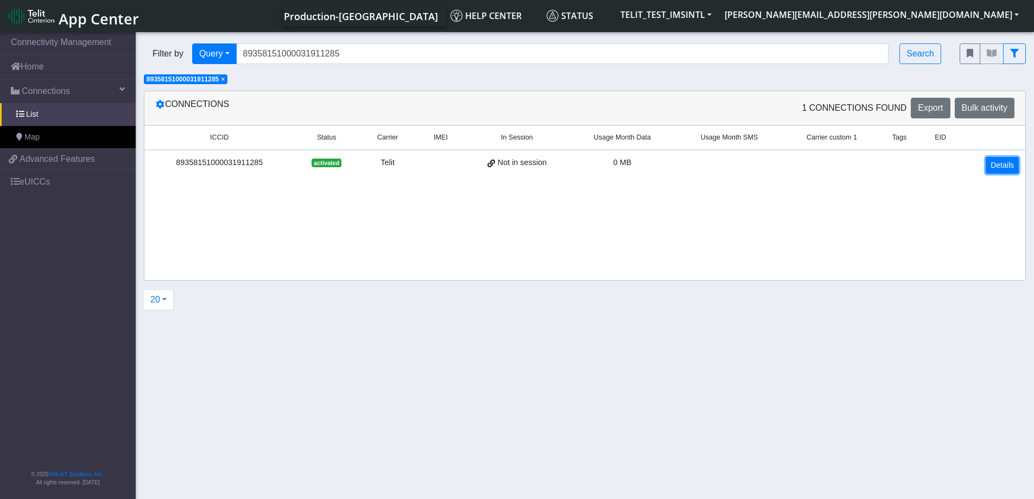
click at [1009, 166] on link "Details" at bounding box center [1002, 165] width 33 height 17
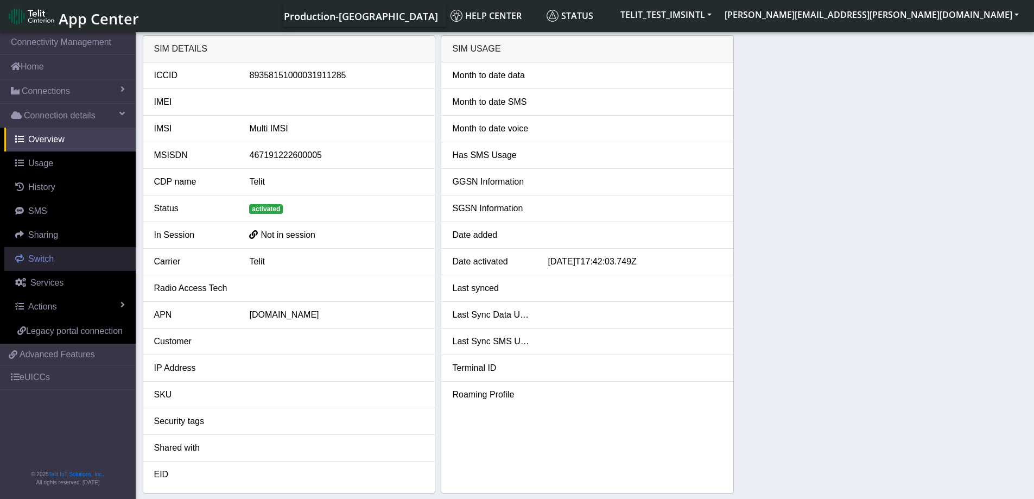
click at [34, 262] on span "Switch" at bounding box center [41, 258] width 26 height 9
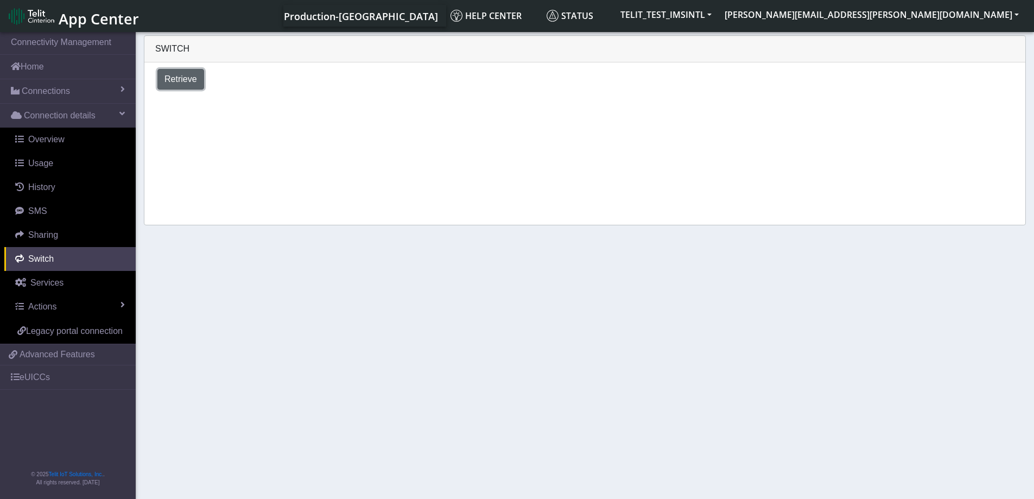
click at [180, 84] on span "Retrieve" at bounding box center [181, 78] width 33 height 9
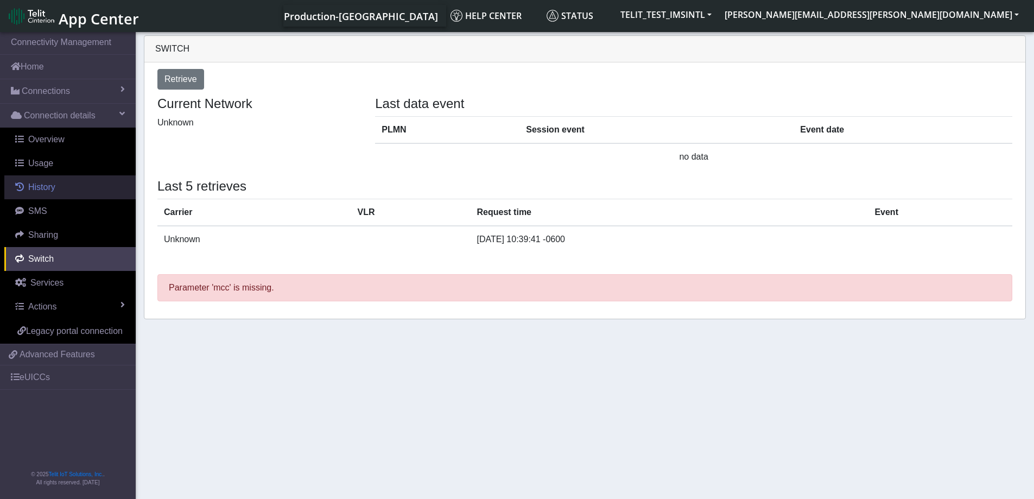
click at [60, 192] on link "History" at bounding box center [69, 187] width 131 height 24
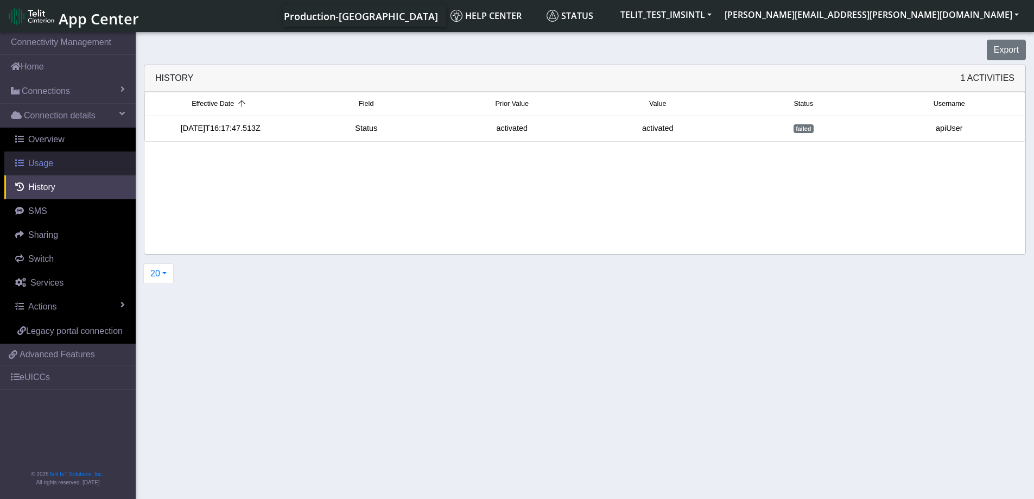
click at [47, 156] on link "Usage" at bounding box center [69, 164] width 131 height 24
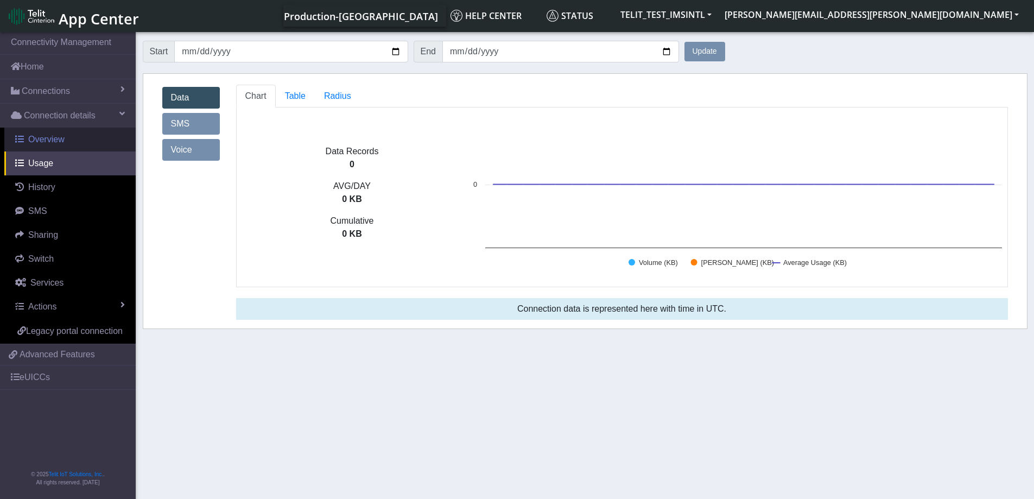
click at [47, 142] on span "Overview" at bounding box center [46, 139] width 36 height 9
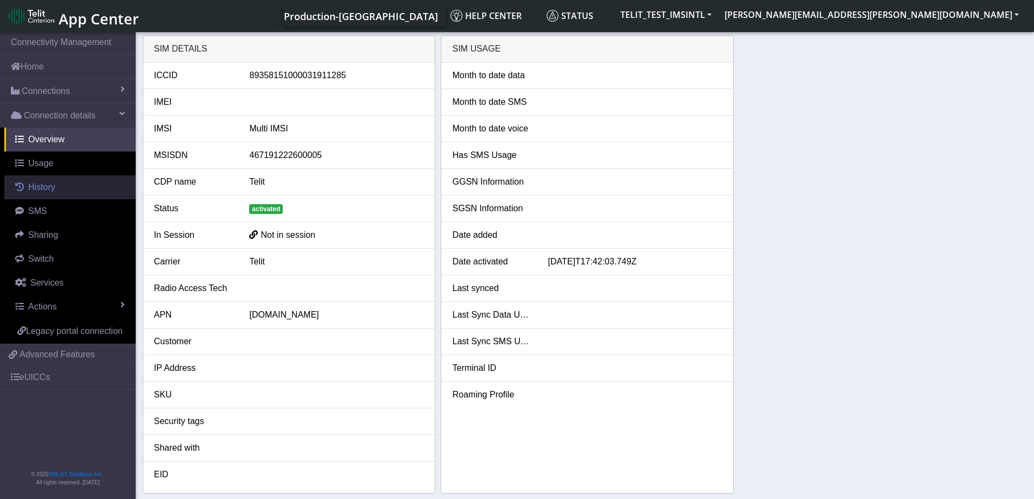
click at [65, 189] on link "History" at bounding box center [69, 187] width 131 height 24
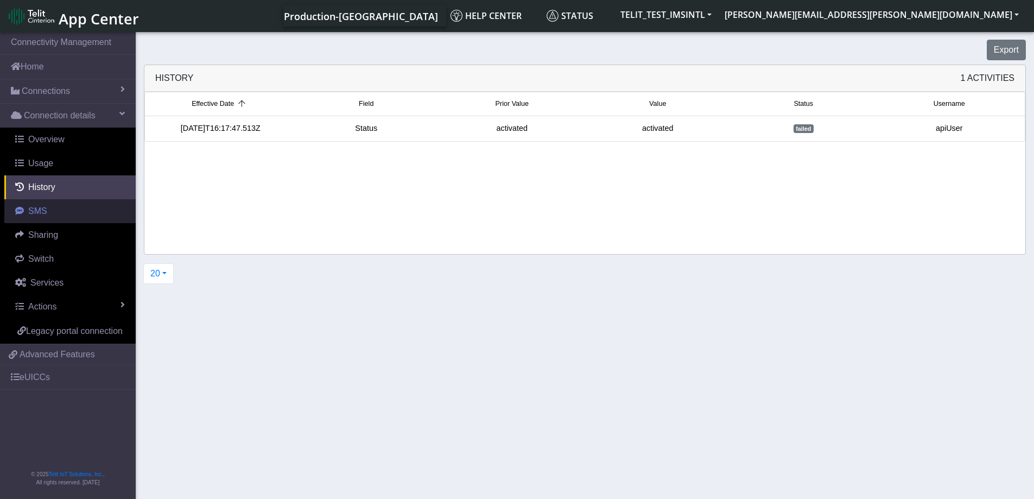
click at [49, 215] on link "SMS" at bounding box center [69, 211] width 131 height 24
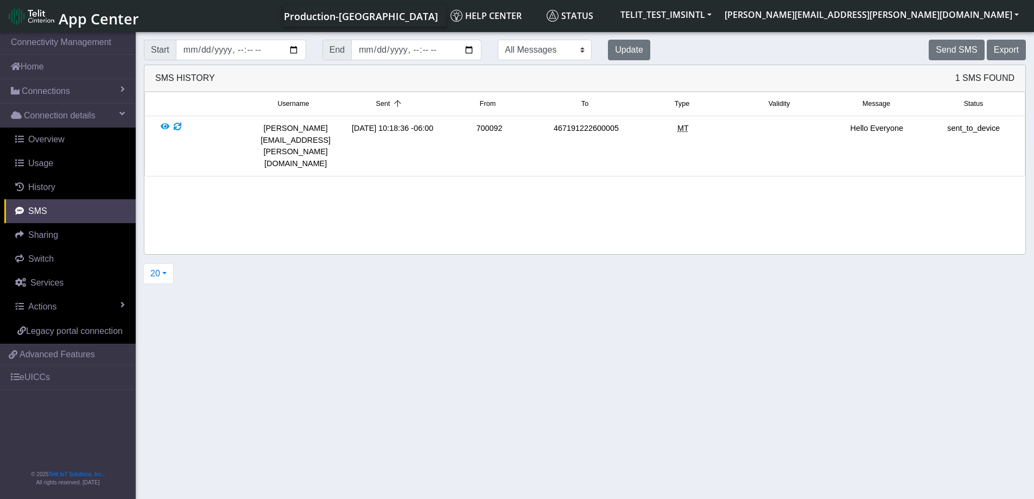
click at [686, 129] on span "MT" at bounding box center [683, 128] width 11 height 9
click at [50, 260] on span "Switch" at bounding box center [41, 258] width 26 height 9
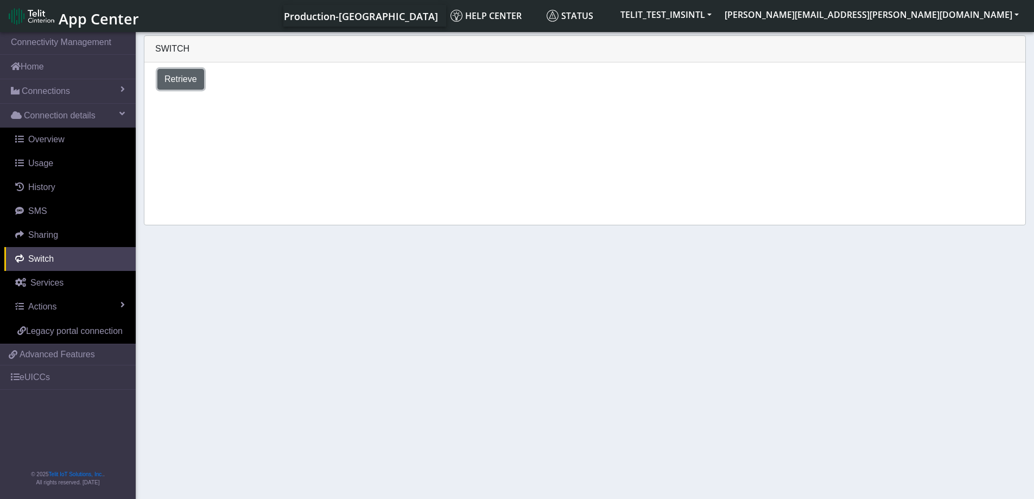
click at [175, 77] on span "Retrieve" at bounding box center [181, 78] width 33 height 9
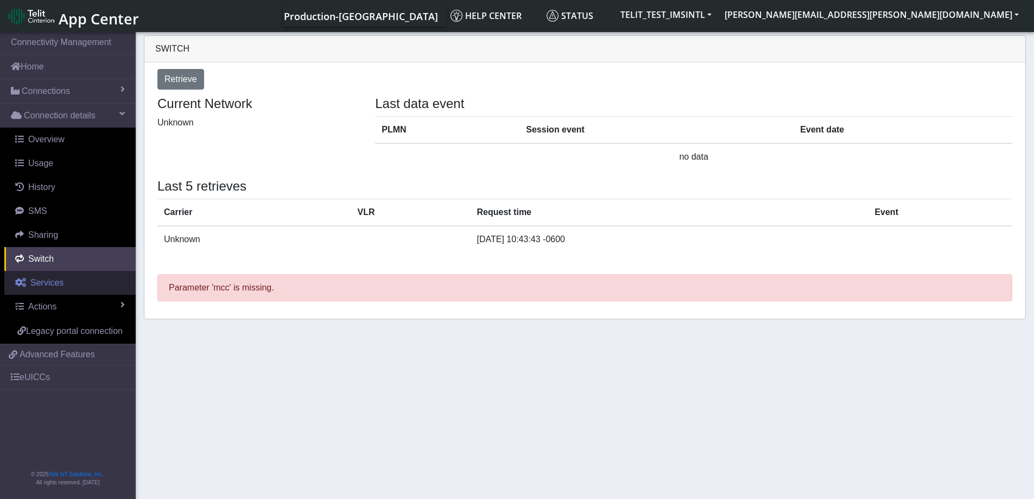
click at [61, 289] on link "Services" at bounding box center [69, 283] width 131 height 24
select select "2: 6"
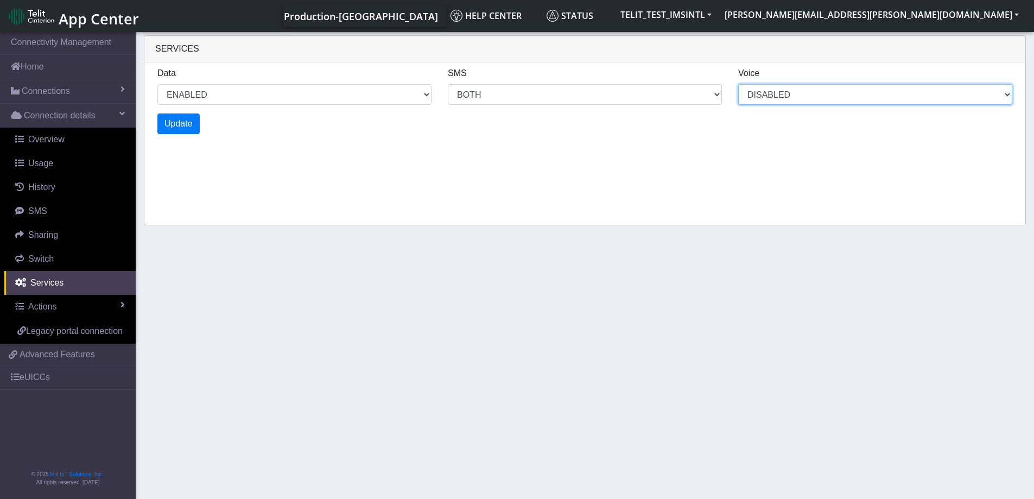
click at [790, 99] on select "DISABLED" at bounding box center [876, 94] width 274 height 21
select select "2: 0"
select select "6: 6"
select select "1: 0"
click at [632, 152] on div "Services Data ENABLED DISABLED SMS MO MT BOTH DISABLED Voice DISABLED Update" at bounding box center [585, 130] width 882 height 190
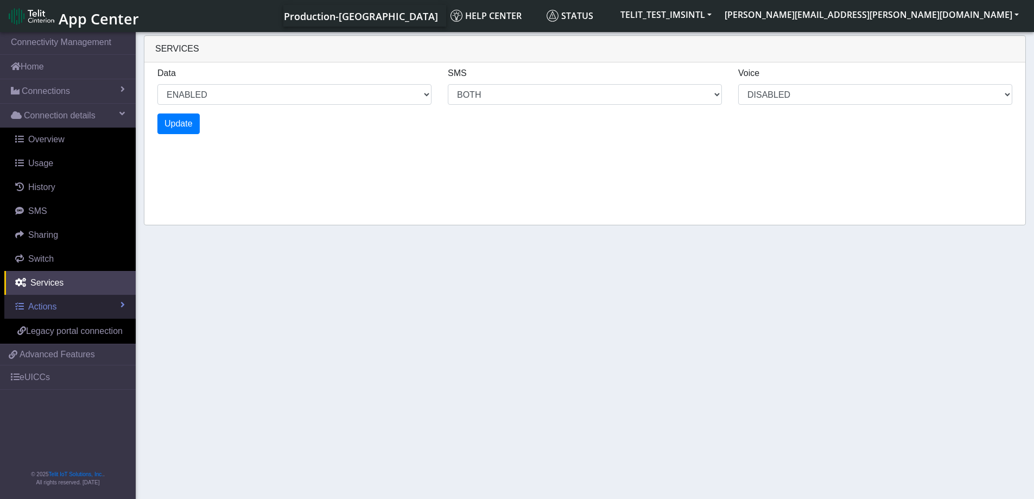
click at [98, 308] on link "Actions" at bounding box center [69, 307] width 131 height 24
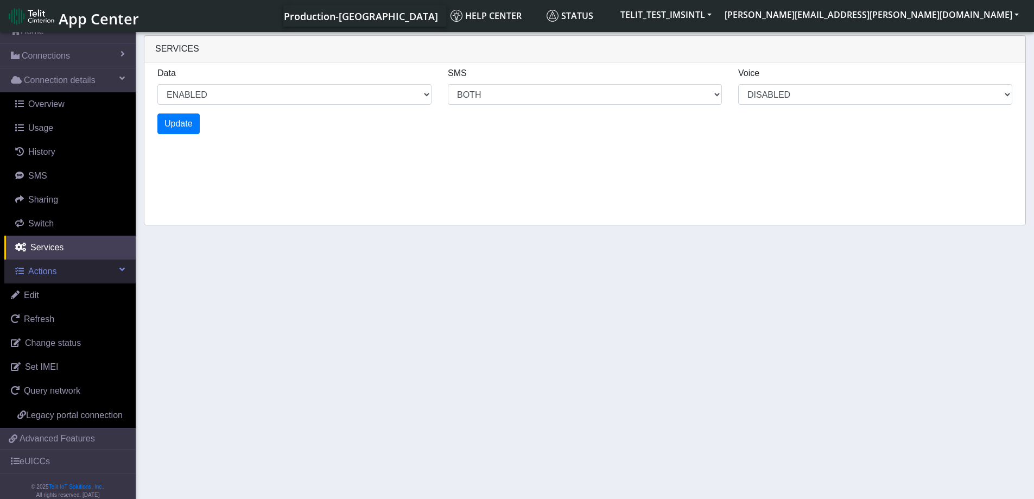
scroll to position [54, 0]
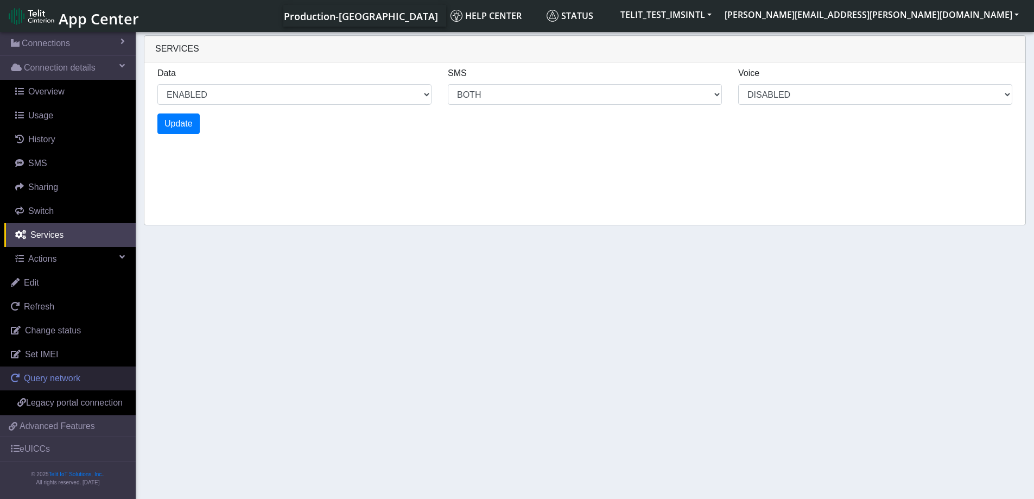
click at [67, 377] on link "Query network" at bounding box center [68, 379] width 136 height 24
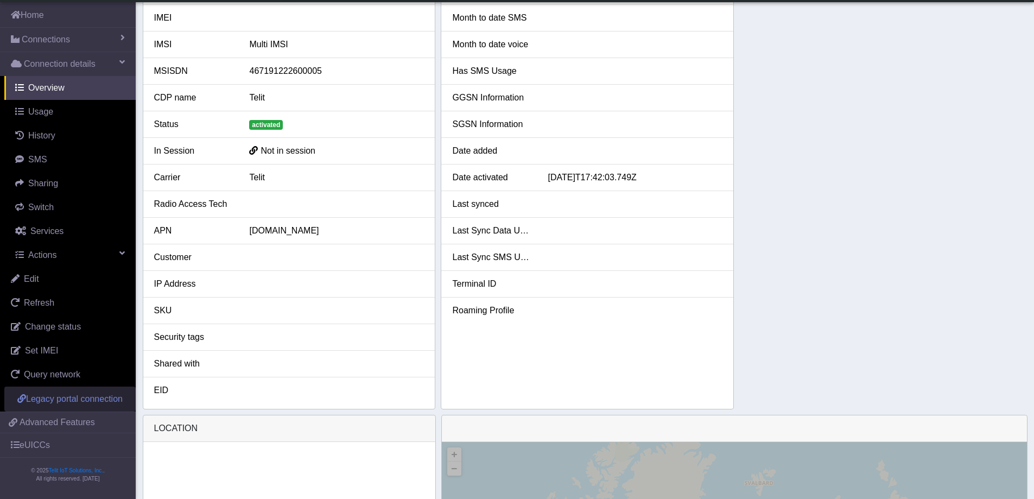
scroll to position [35, 0]
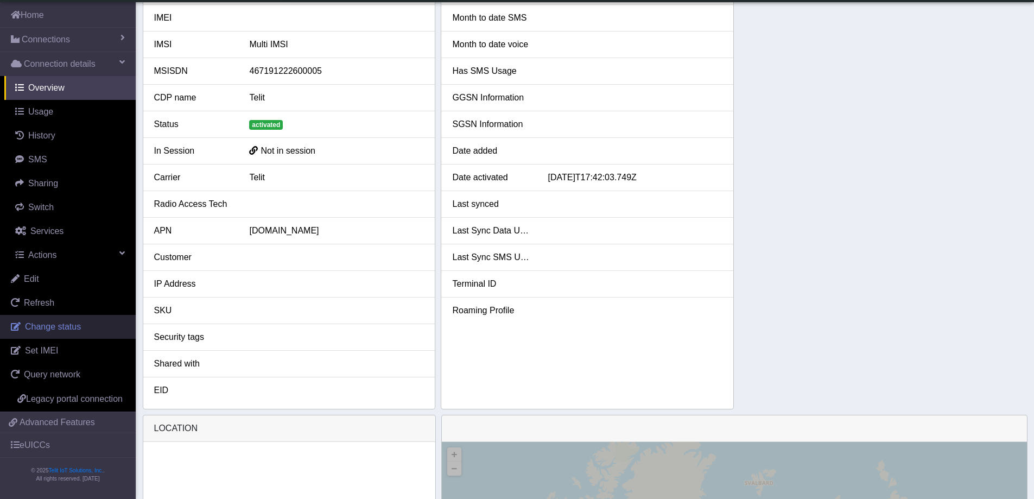
click at [47, 322] on span "Change status" at bounding box center [53, 326] width 56 height 9
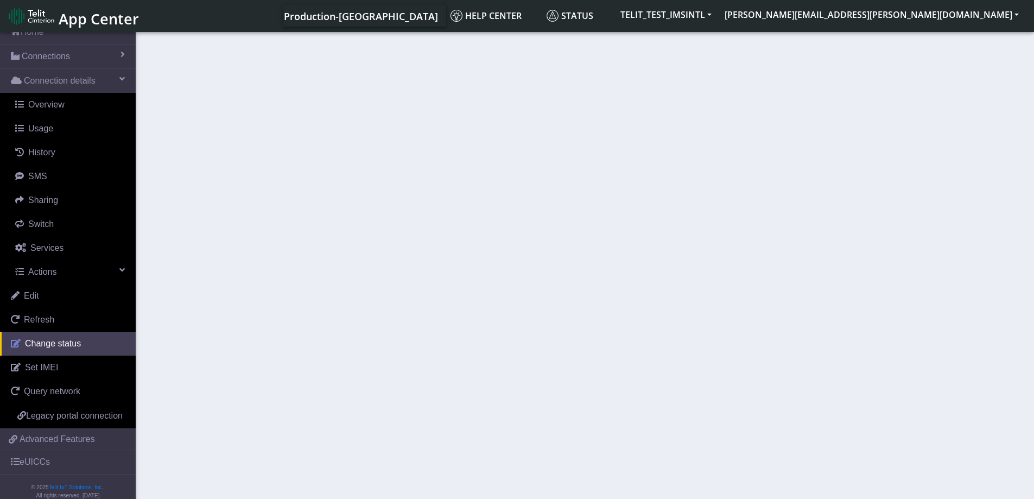
select select "activated"
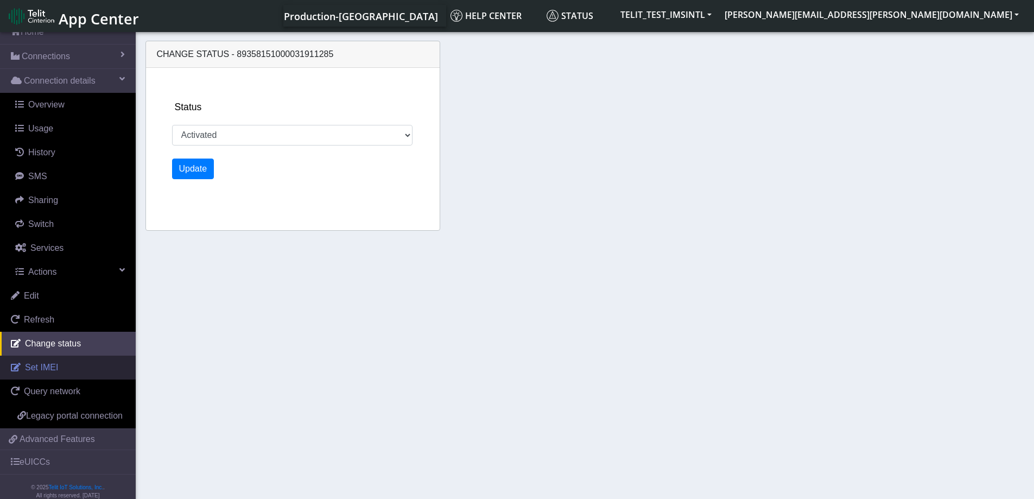
click at [35, 364] on span "Set IMEI" at bounding box center [41, 367] width 33 height 9
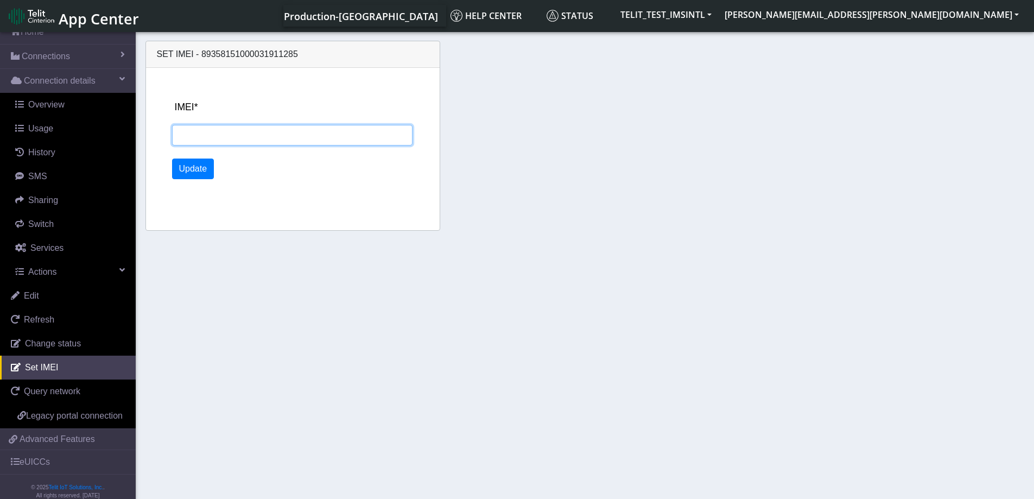
click at [217, 140] on input "IMEI*" at bounding box center [292, 135] width 241 height 21
type input "353459966794555"
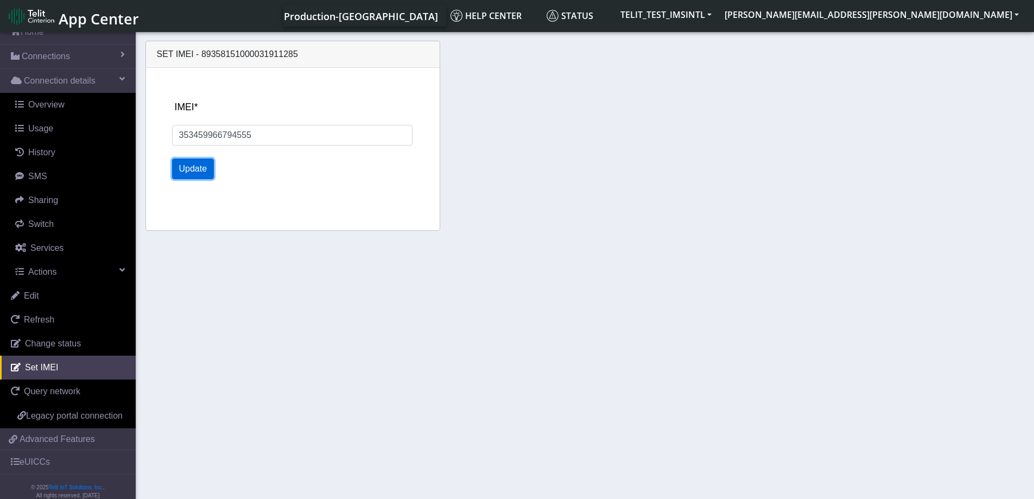
click at [192, 166] on button "Update" at bounding box center [193, 169] width 42 height 21
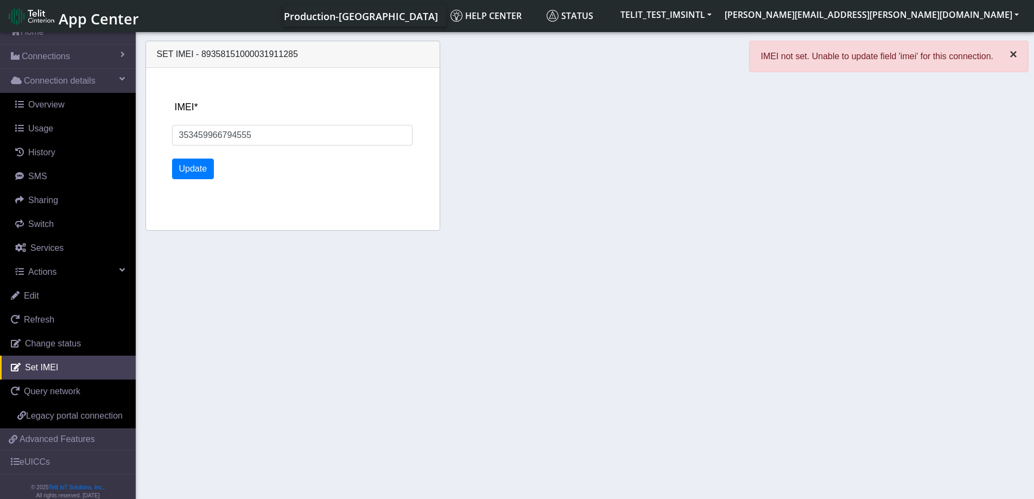
click at [1014, 58] on span "×" at bounding box center [1014, 54] width 8 height 15
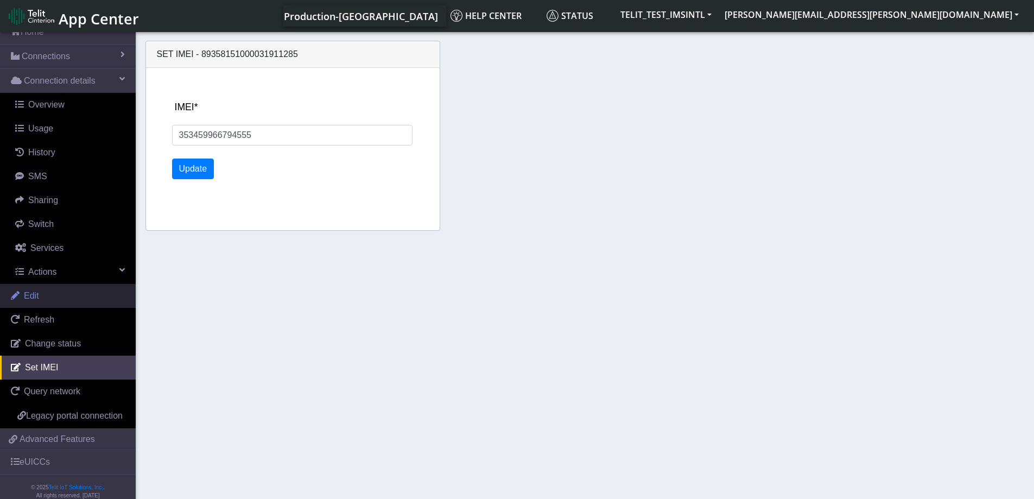
click at [52, 292] on link "Edit" at bounding box center [68, 296] width 136 height 24
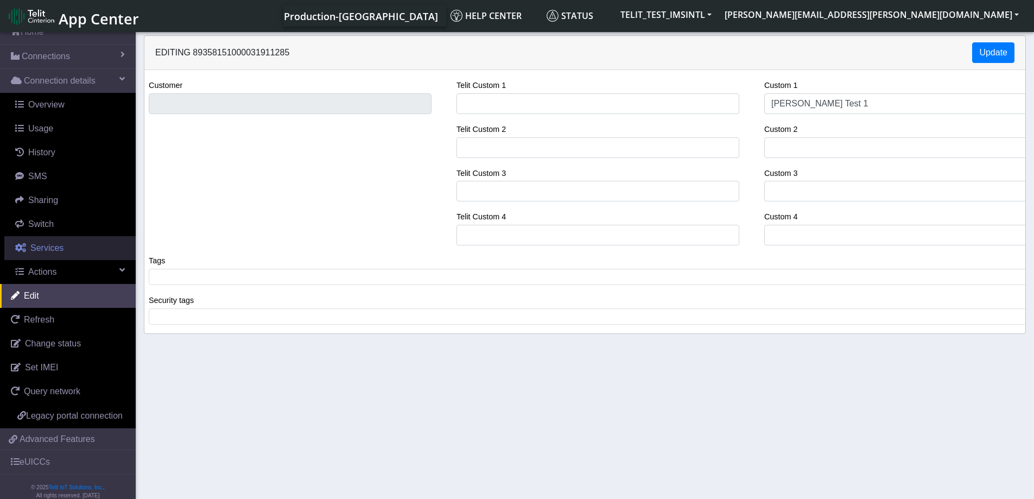
click at [49, 253] on span "Services" at bounding box center [46, 247] width 33 height 9
select select "2: 6"
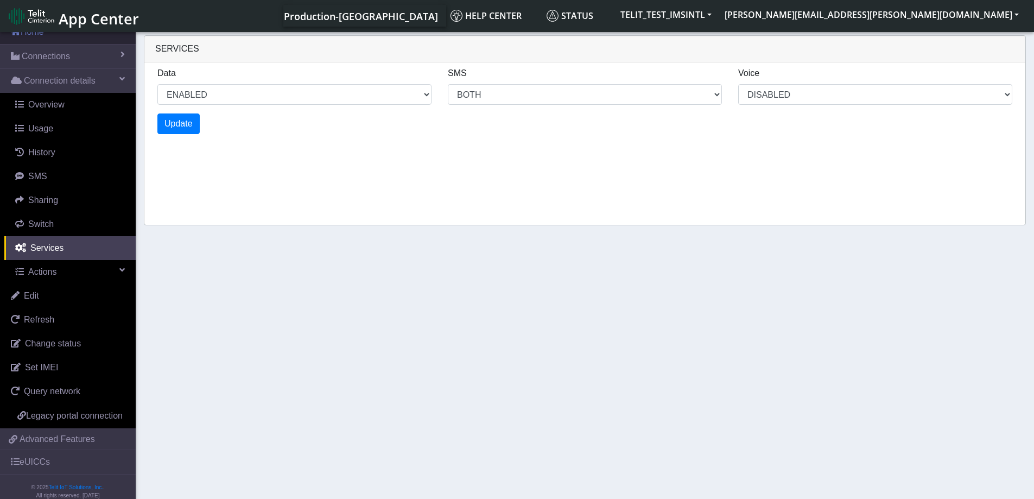
click at [31, 34] on link "Home" at bounding box center [68, 32] width 136 height 24
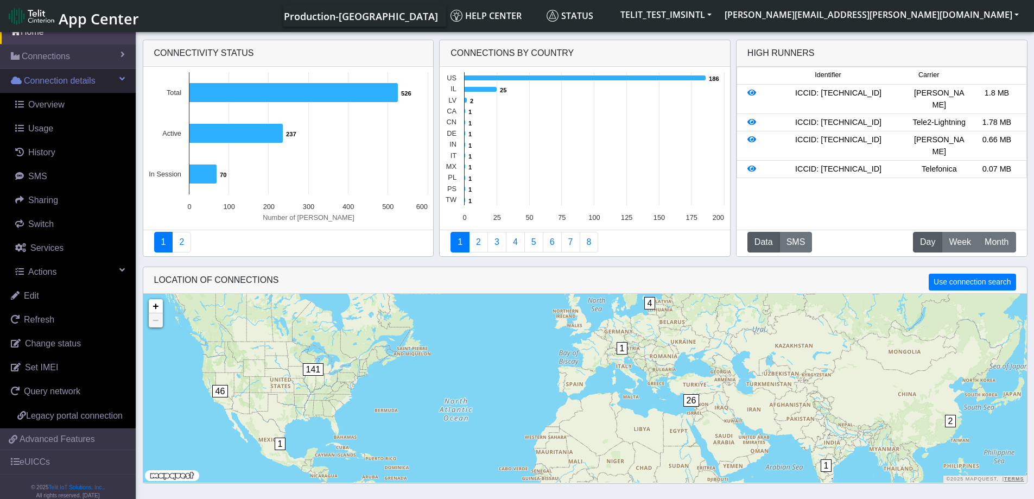
click at [62, 81] on span "Connection details" at bounding box center [60, 80] width 72 height 13
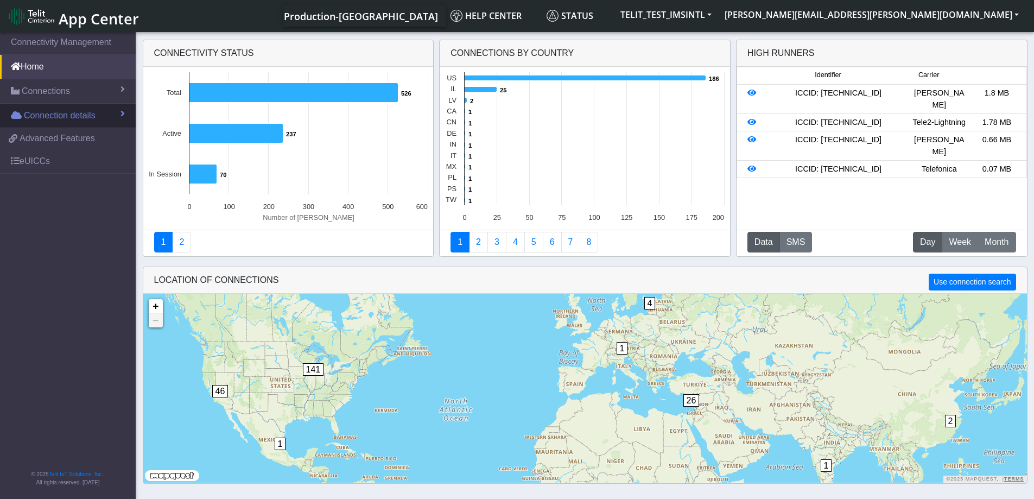
click at [45, 115] on span "Connection details" at bounding box center [60, 115] width 72 height 13
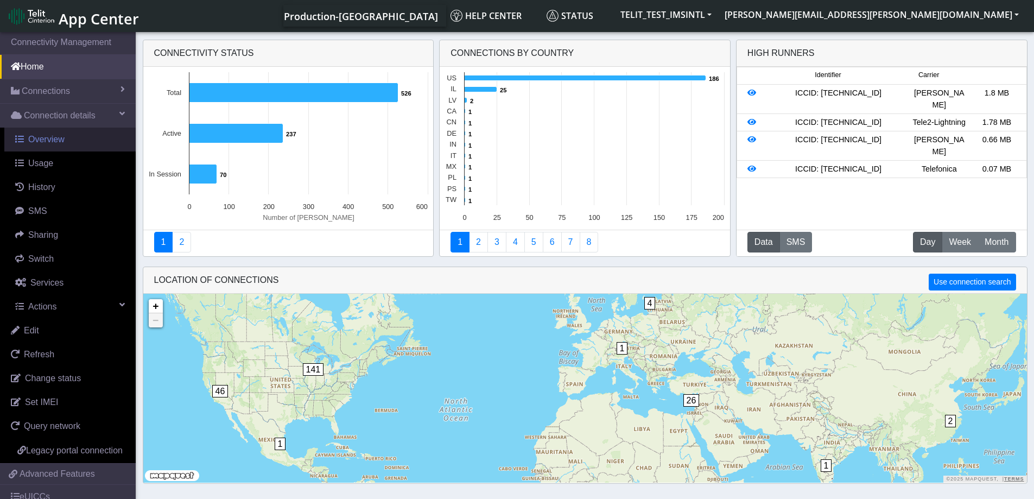
click at [48, 143] on span "Overview" at bounding box center [46, 139] width 36 height 9
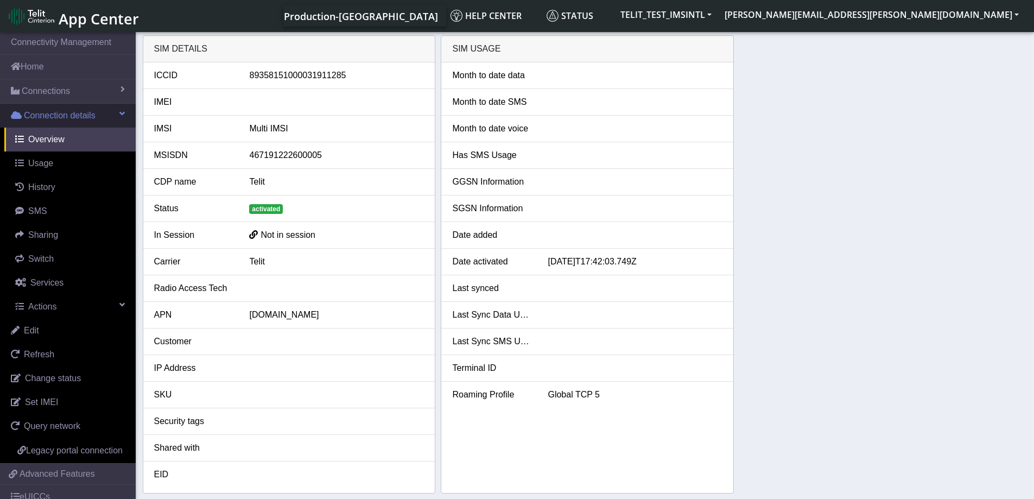
click at [119, 115] on span at bounding box center [121, 113] width 5 height 9
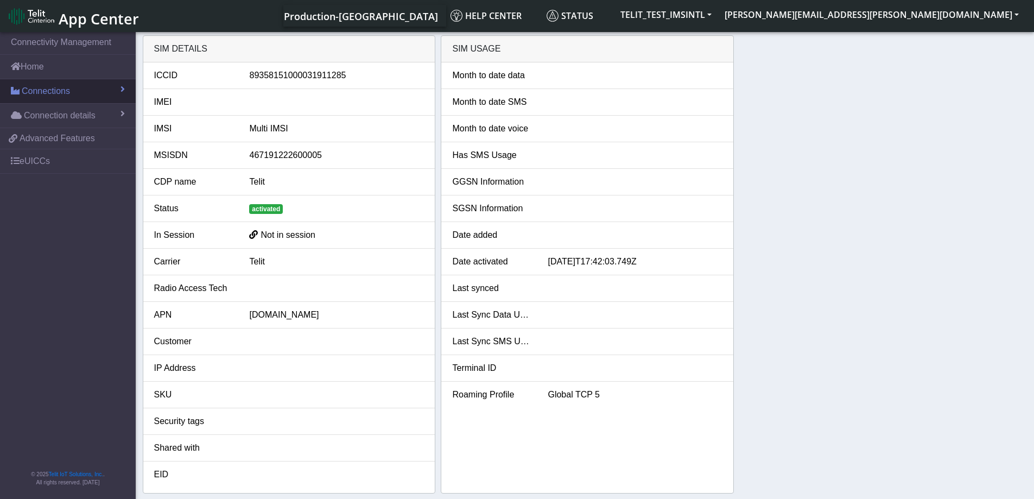
click at [118, 87] on link "Connections" at bounding box center [68, 91] width 136 height 24
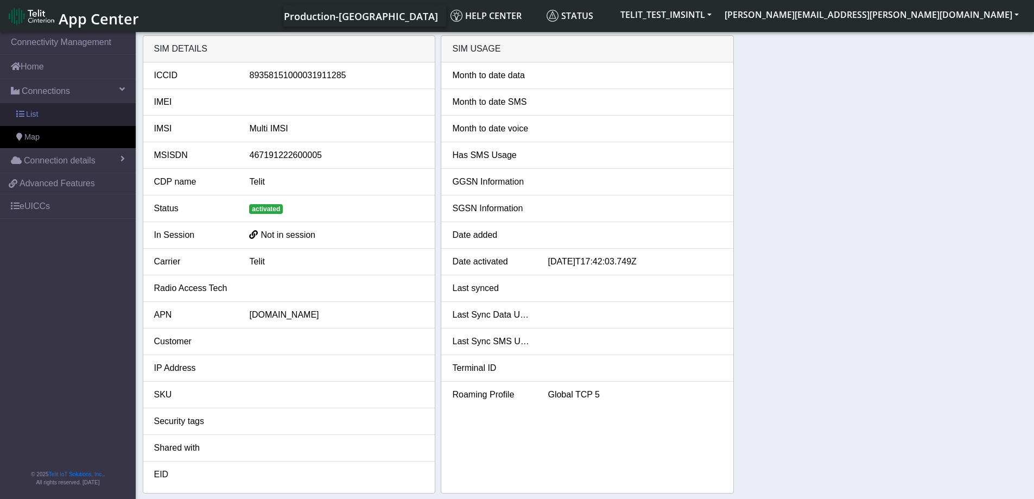
click at [38, 110] on link "List" at bounding box center [68, 114] width 136 height 23
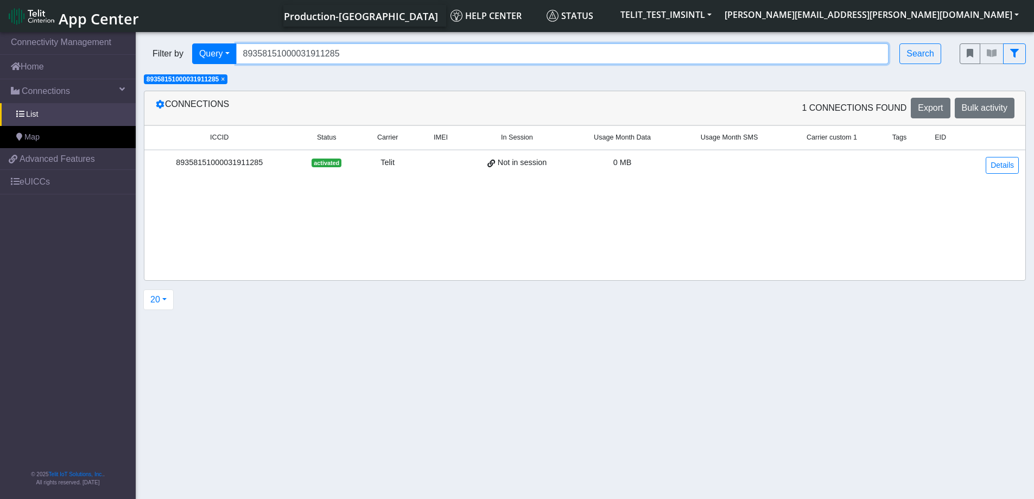
drag, startPoint x: 363, startPoint y: 55, endPoint x: 212, endPoint y: 41, distance: 151.6
click at [212, 41] on div "Filter by Query Query In Session Not connected Tags Country Operator 8935815100…" at bounding box center [544, 53] width 816 height 37
paste input "77"
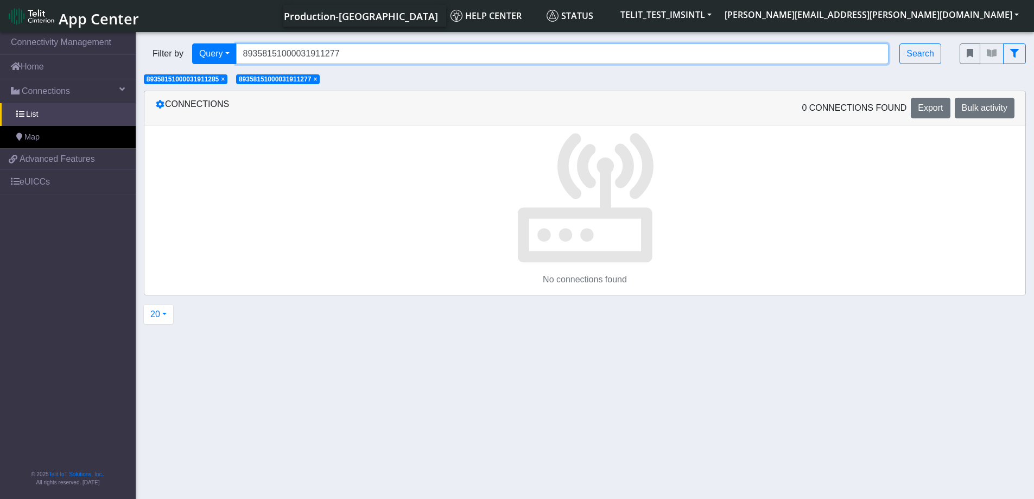
drag, startPoint x: 354, startPoint y: 52, endPoint x: 184, endPoint y: 37, distance: 171.1
click at [184, 37] on div "Filter by Query Query Not connected Tags Country Operator 89358151000031911277 …" at bounding box center [544, 53] width 816 height 37
paste input "85"
type input "89358151000031911285"
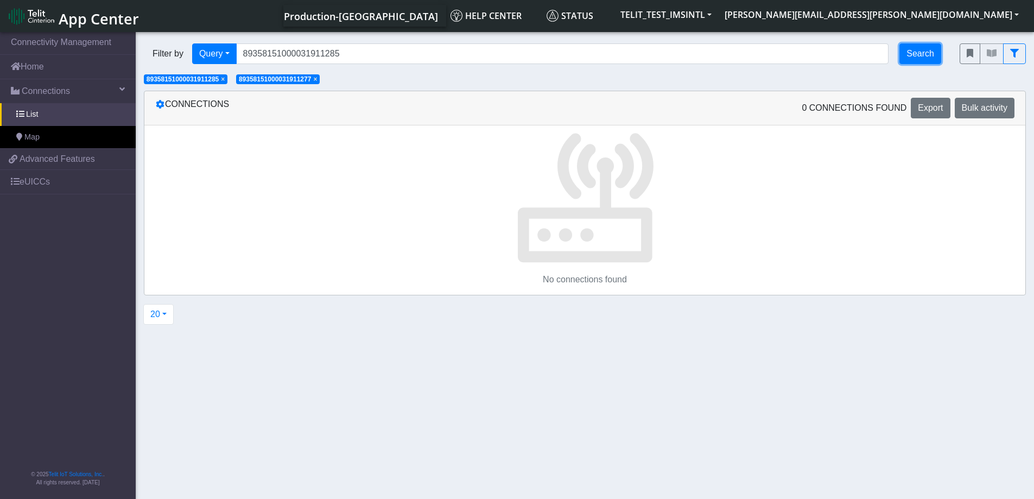
click at [924, 51] on button "Search" at bounding box center [921, 53] width 42 height 21
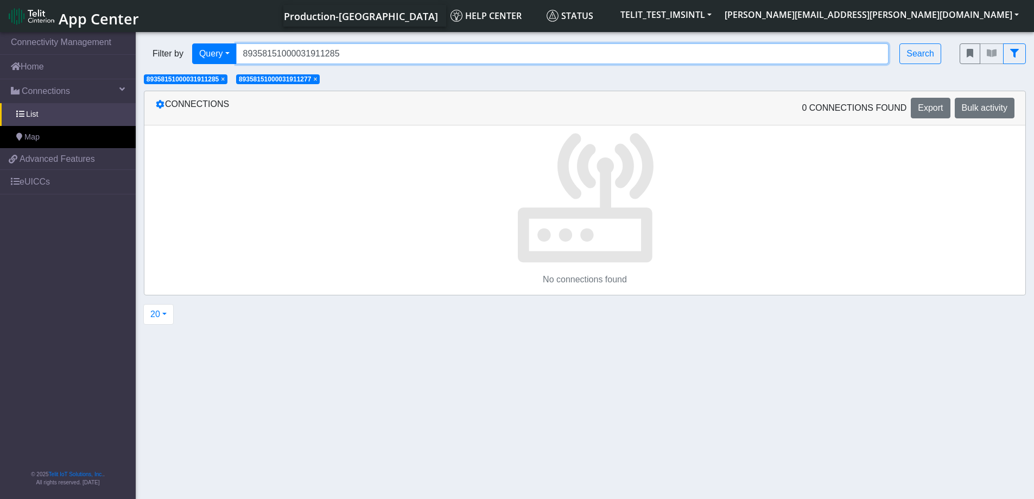
click at [374, 59] on input "89358151000031911285" at bounding box center [562, 53] width 653 height 21
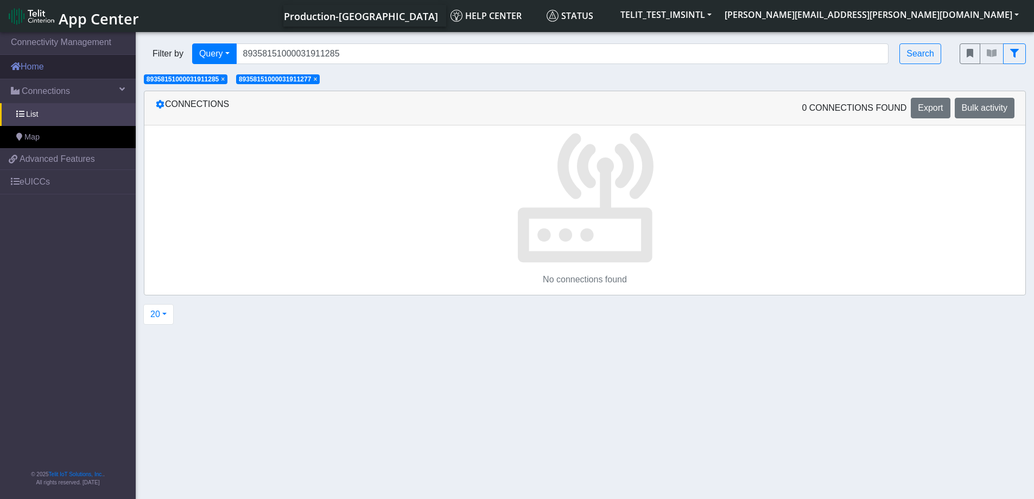
click at [26, 67] on link "Home" at bounding box center [68, 67] width 136 height 24
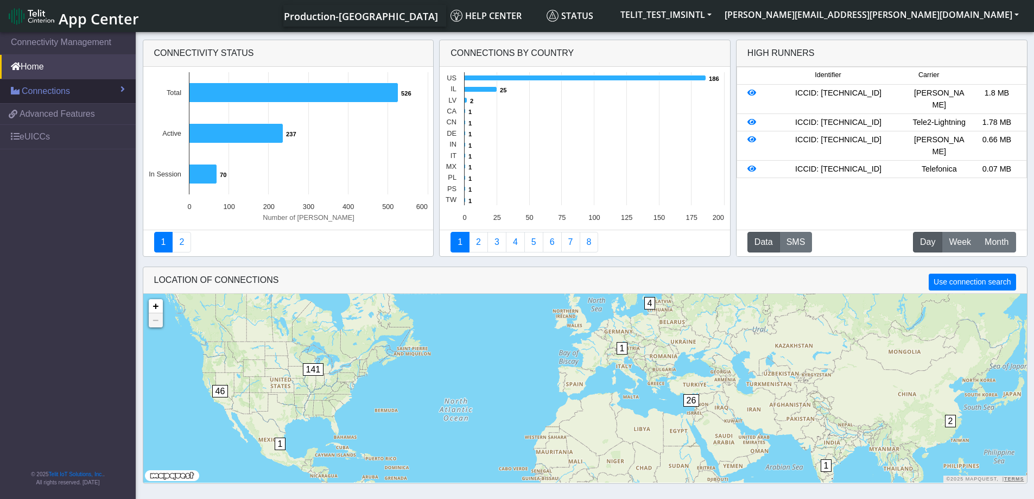
click at [98, 93] on link "Connections" at bounding box center [68, 91] width 136 height 24
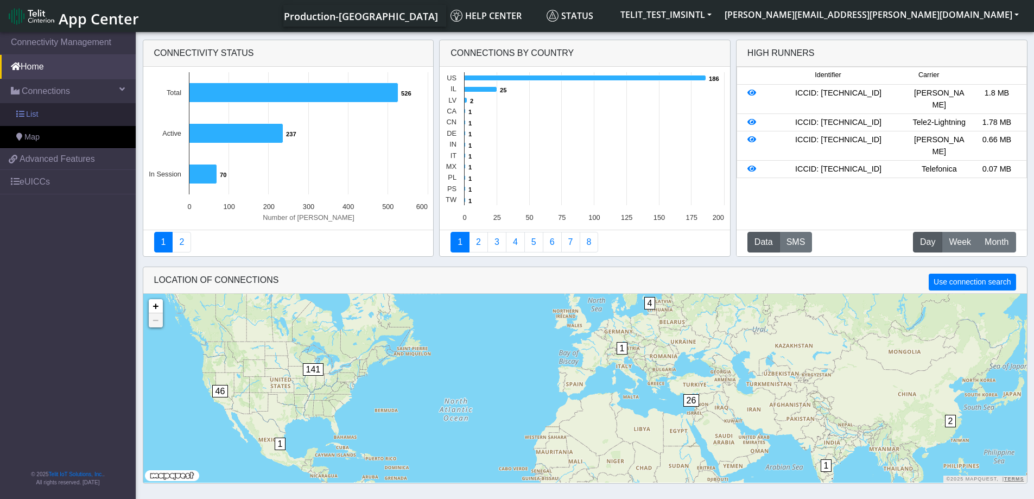
click at [34, 119] on span "List" at bounding box center [32, 115] width 12 height 12
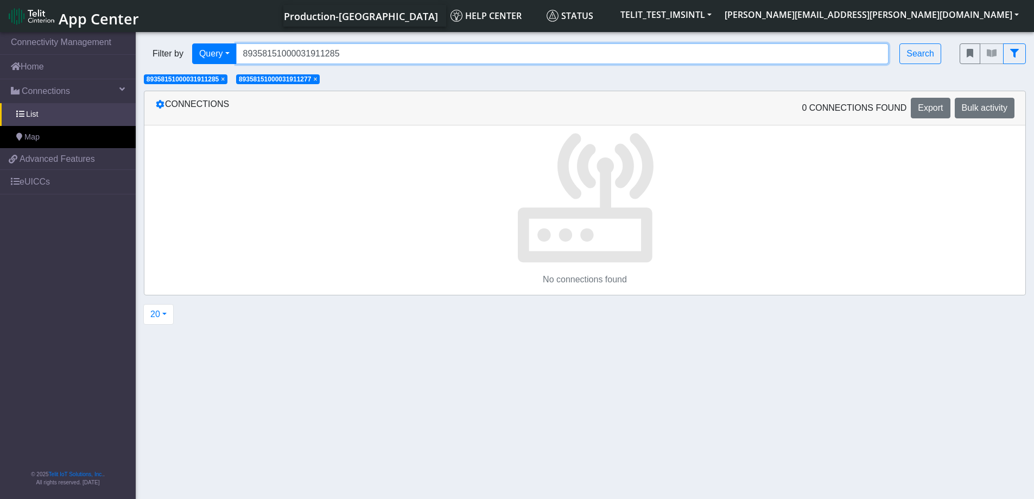
drag, startPoint x: 362, startPoint y: 58, endPoint x: 231, endPoint y: 43, distance: 131.7
click at [231, 43] on div "Filter by Query Query Not connected Tags Country Operator 89358151000031911285 …" at bounding box center [544, 53] width 816 height 37
click at [262, 54] on input "Search..." at bounding box center [562, 53] width 653 height 21
click at [268, 51] on input "Search..." at bounding box center [562, 53] width 653 height 21
paste input "89358151000031911285"
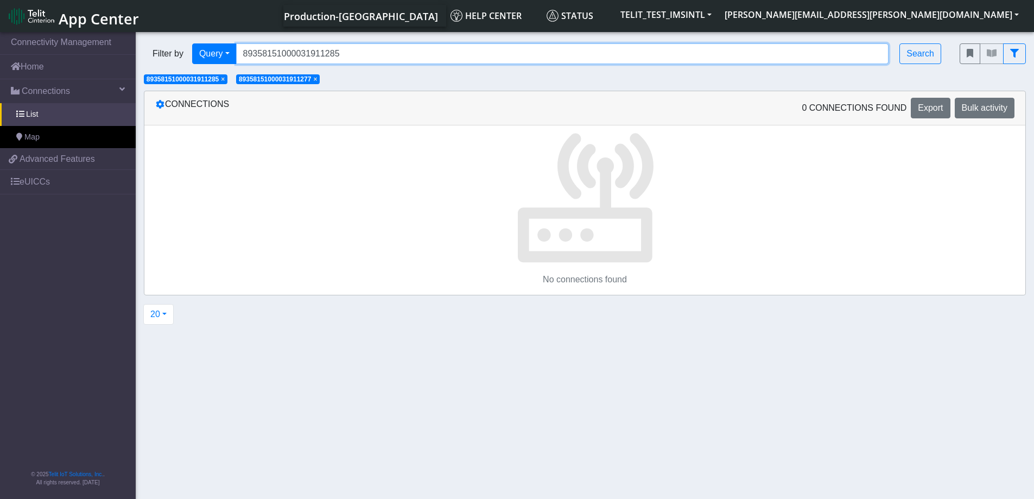
type input "89358151000031911285"
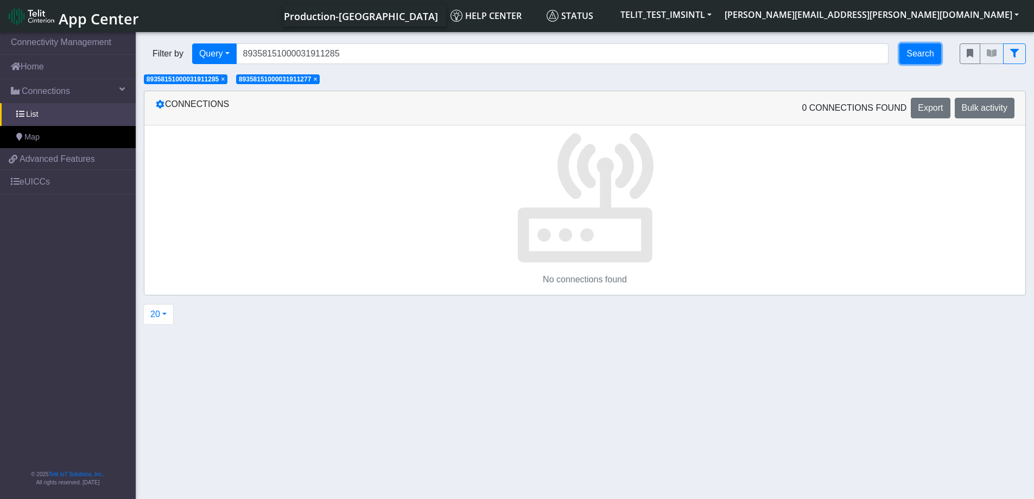
click at [921, 55] on button "Search" at bounding box center [921, 53] width 42 height 21
click at [54, 160] on span "Advanced Features" at bounding box center [57, 159] width 75 height 13
